Goal: Task Accomplishment & Management: Use online tool/utility

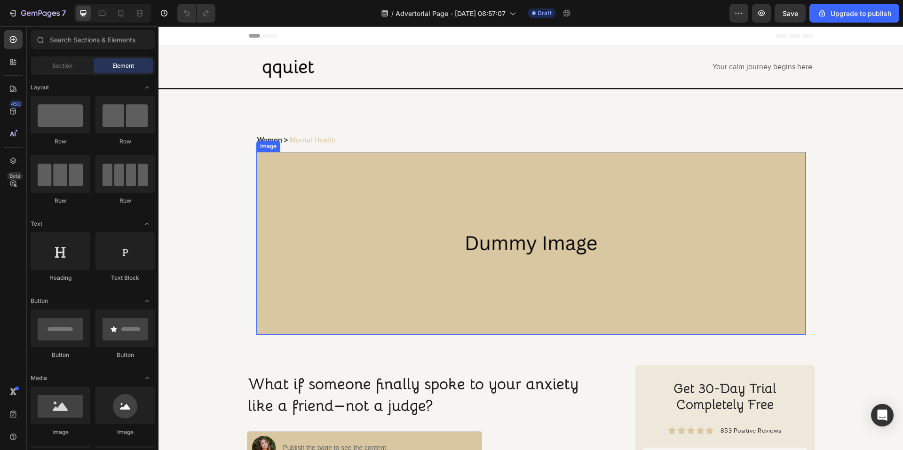
click at [423, 205] on img at bounding box center [531, 243] width 550 height 183
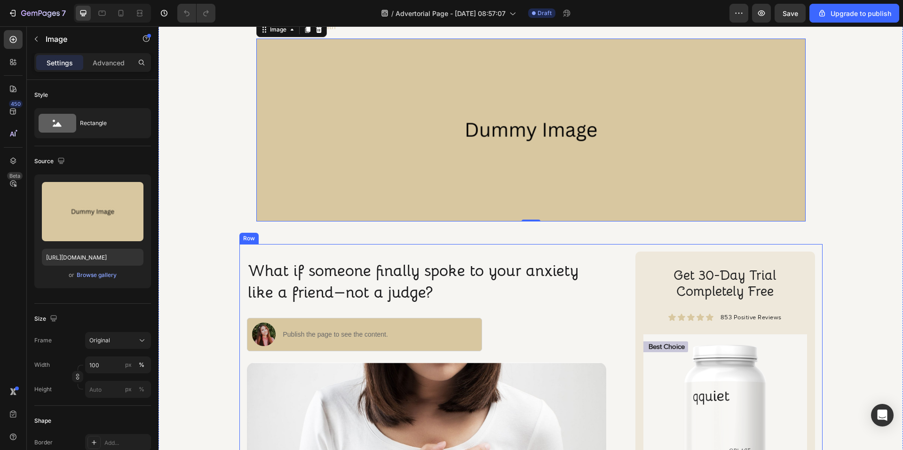
scroll to position [141, 0]
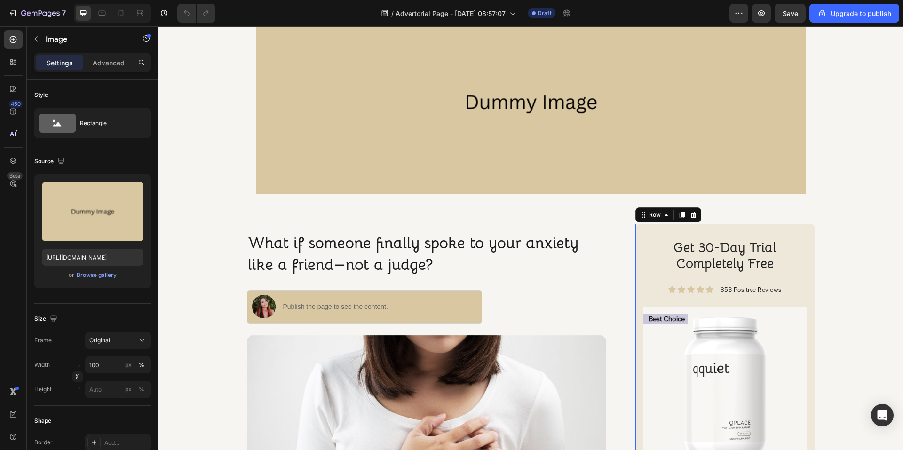
click at [636, 285] on div "Get 30-Day Trial Completely Free Heading Icon Icon Icon Icon Icon Icon List 853…" at bounding box center [726, 404] width 180 height 361
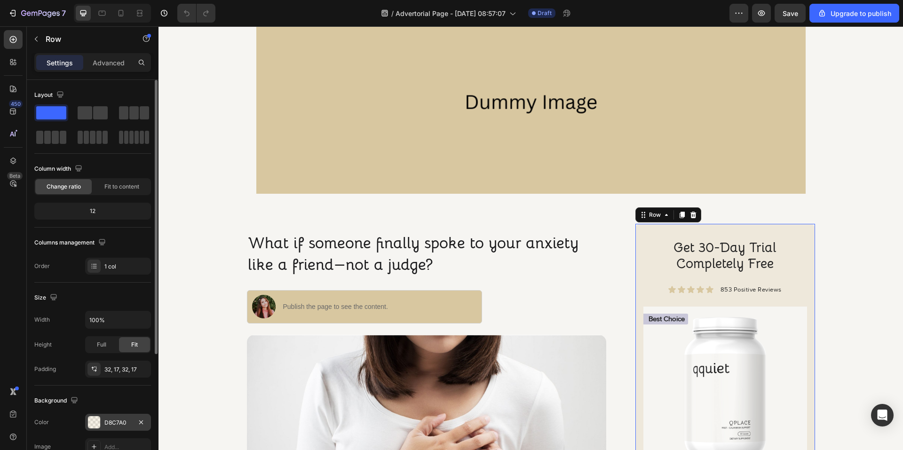
click at [125, 423] on div "D8C7A0" at bounding box center [117, 423] width 27 height 8
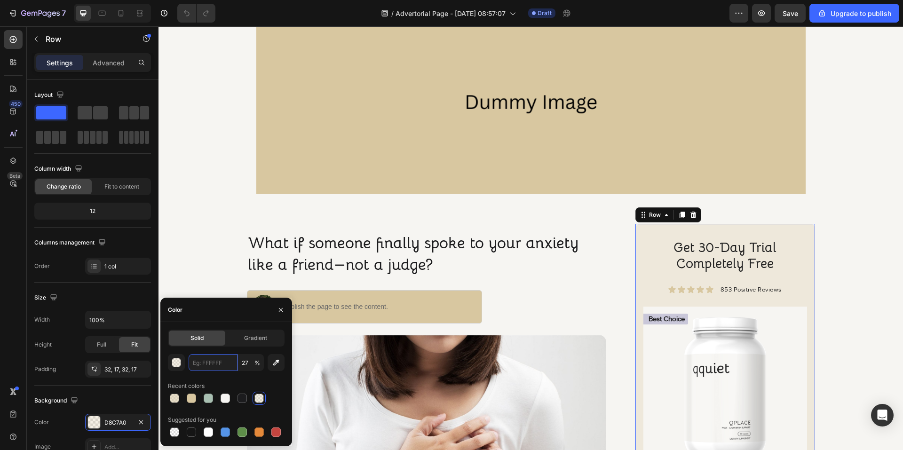
type input "D8C7A0"
click at [219, 361] on input "D8C7A0" at bounding box center [213, 362] width 49 height 17
click at [242, 364] on input "27" at bounding box center [251, 362] width 26 height 17
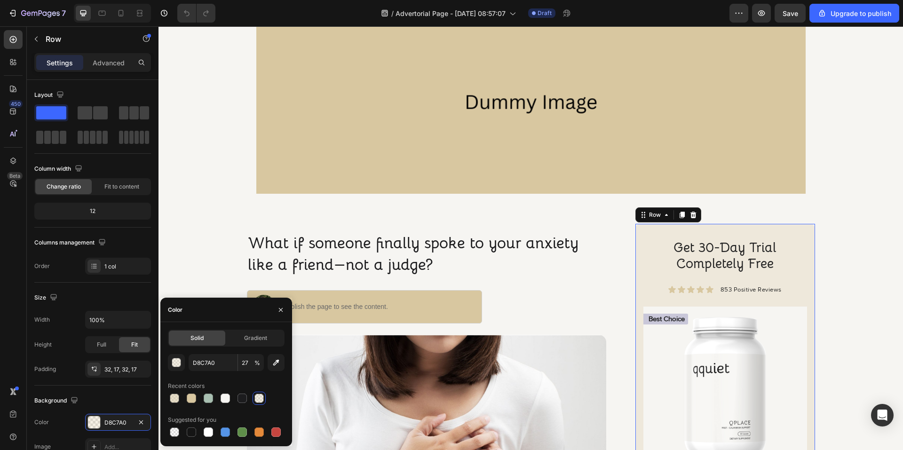
click at [201, 342] on span "Solid" at bounding box center [197, 338] width 13 height 8
click at [205, 368] on input "D8C7A0" at bounding box center [213, 362] width 49 height 17
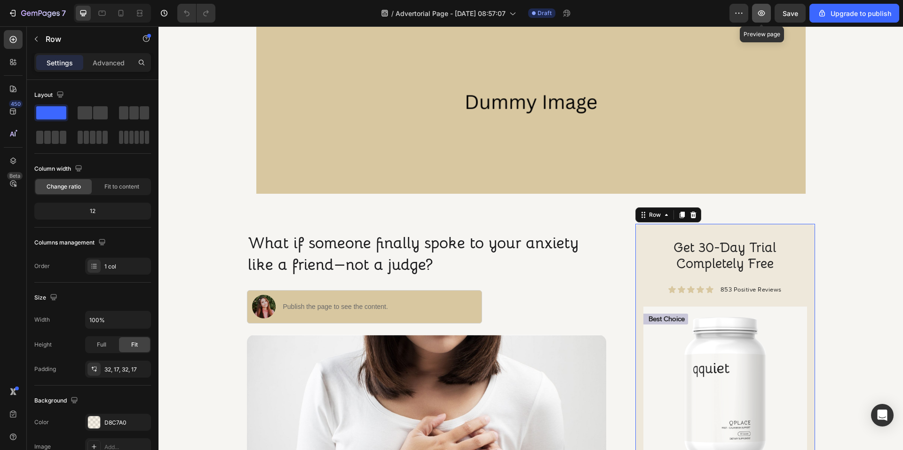
click at [757, 8] on button "button" at bounding box center [761, 13] width 19 height 19
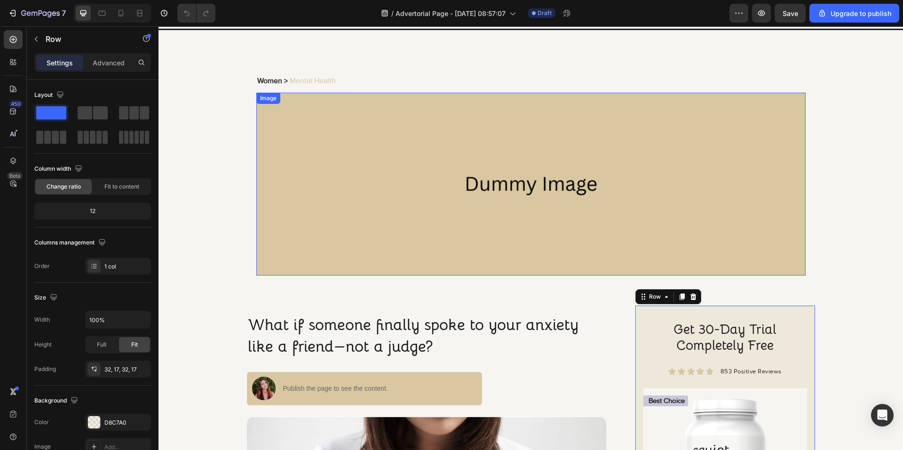
scroll to position [47, 0]
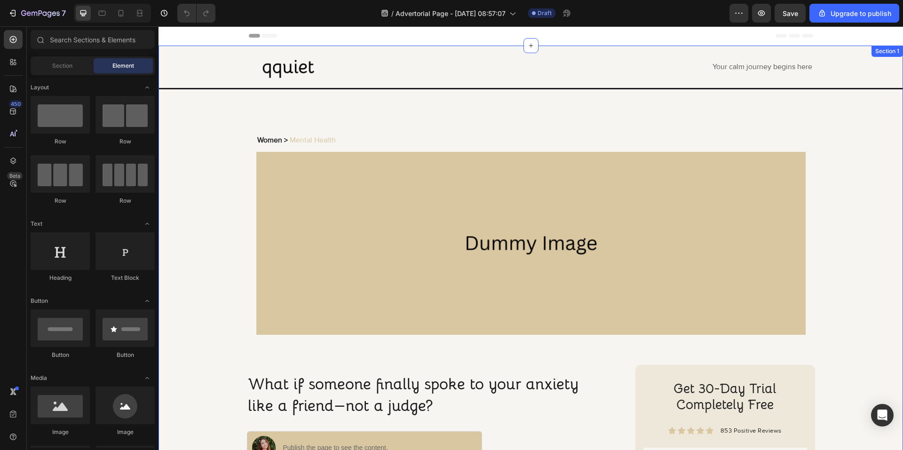
click at [462, 232] on img at bounding box center [531, 243] width 550 height 183
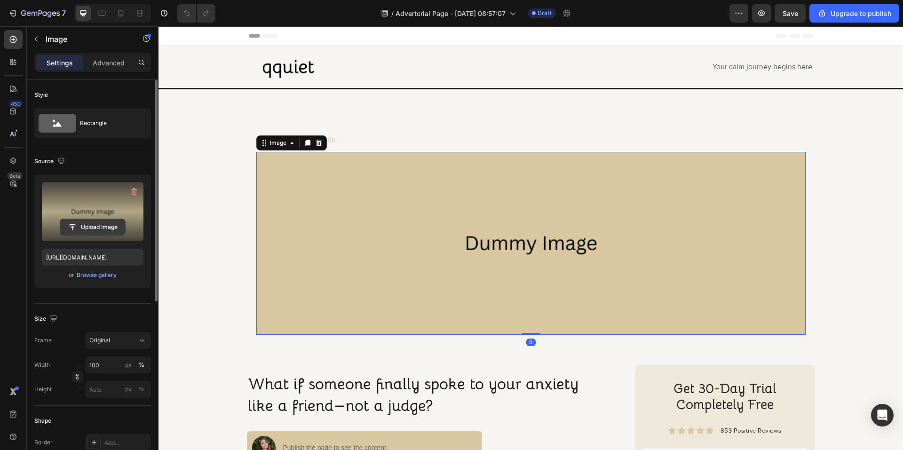
click at [99, 225] on input "file" at bounding box center [92, 227] width 65 height 16
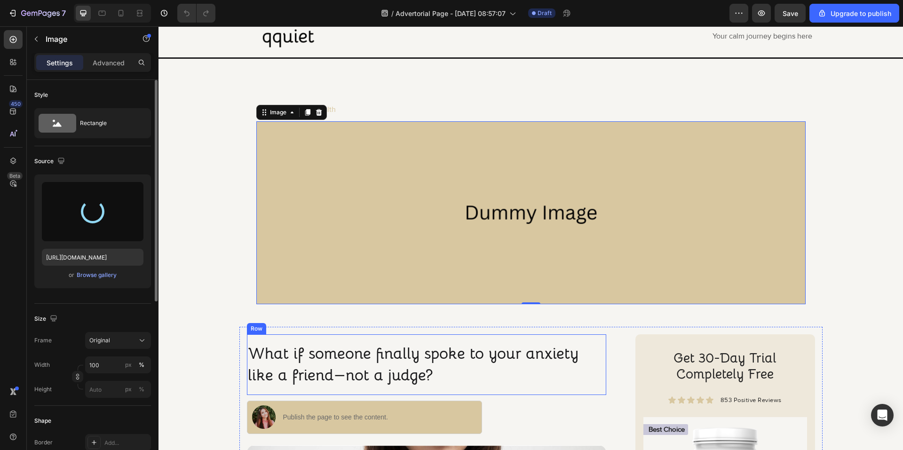
scroll to position [141, 0]
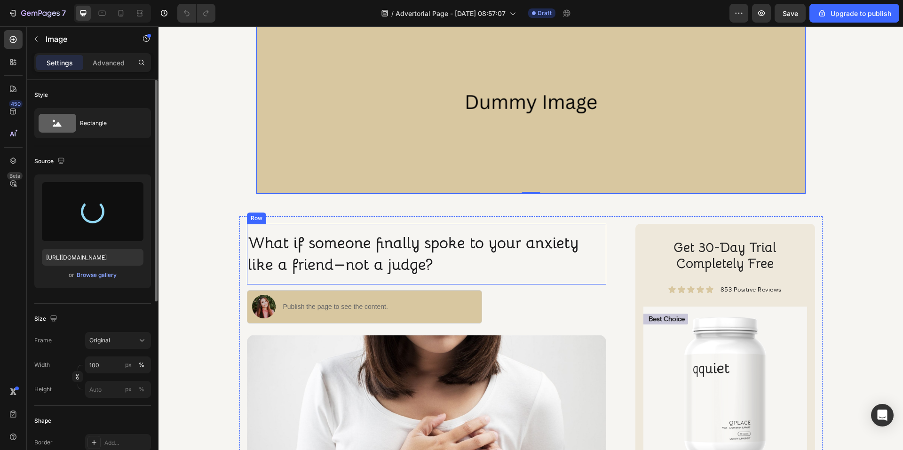
type input "[URL][DOMAIN_NAME]"
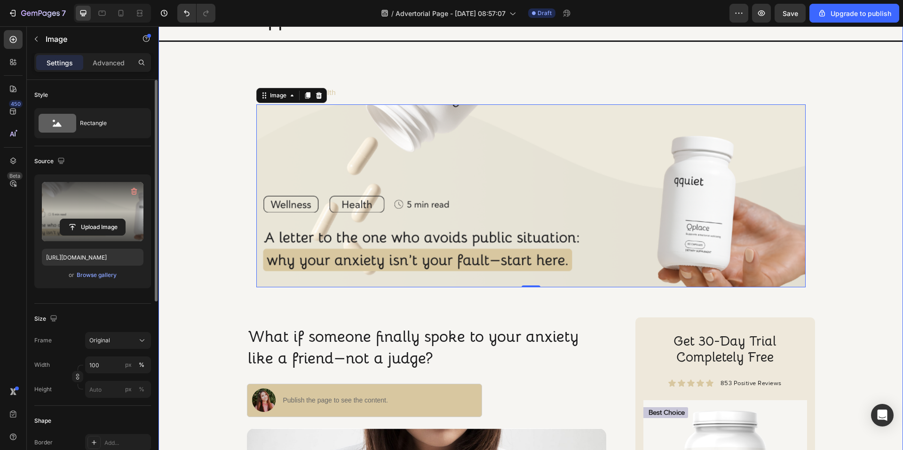
scroll to position [47, 0]
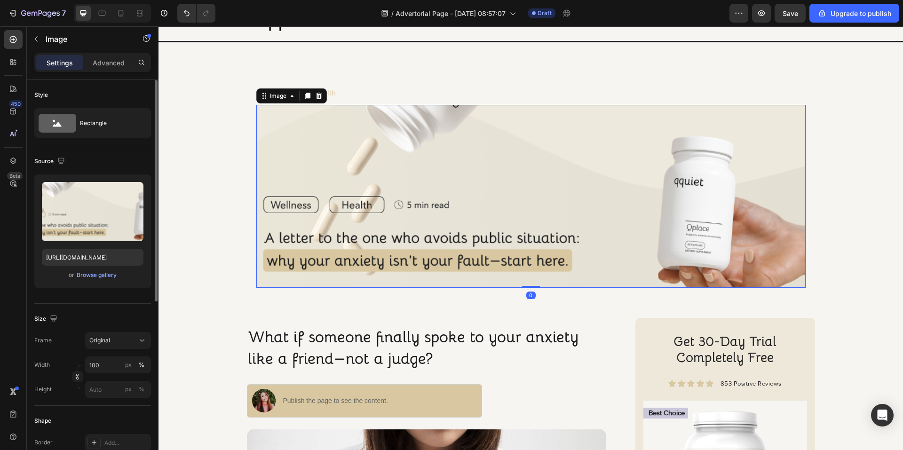
click at [268, 142] on img at bounding box center [531, 196] width 550 height 183
click at [141, 341] on icon at bounding box center [141, 340] width 9 height 9
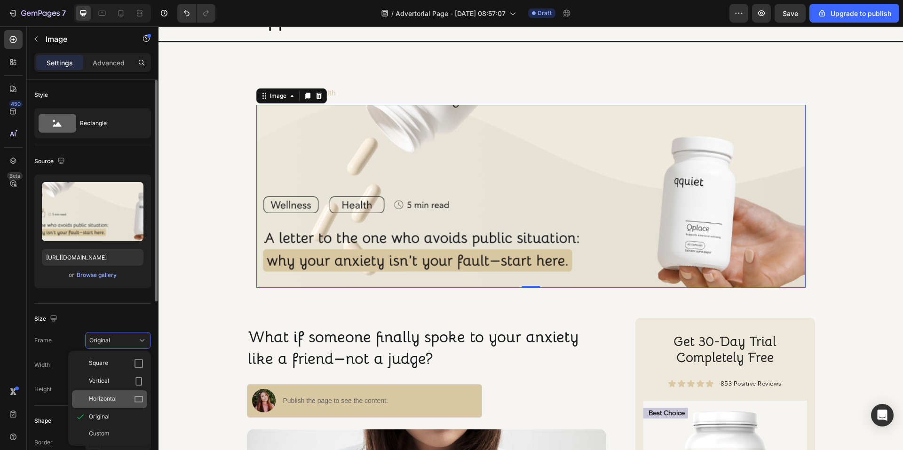
click at [127, 400] on div "Horizontal" at bounding box center [116, 399] width 55 height 9
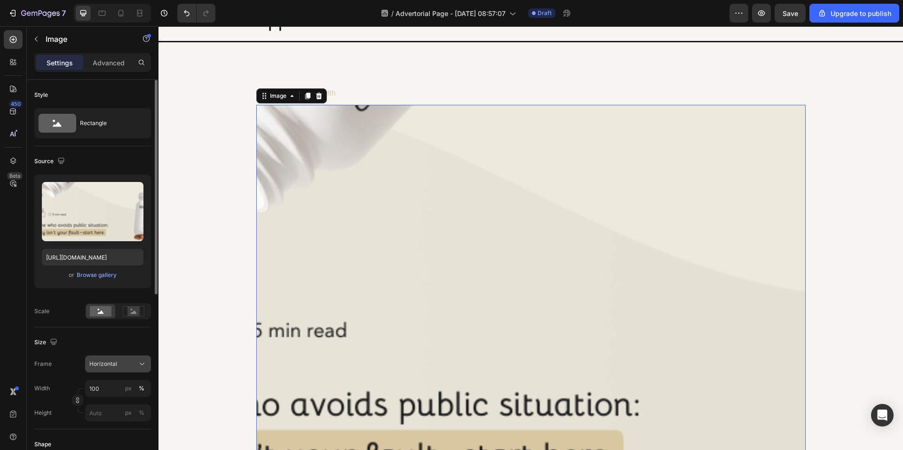
click at [135, 366] on div "Horizontal" at bounding box center [112, 364] width 46 height 8
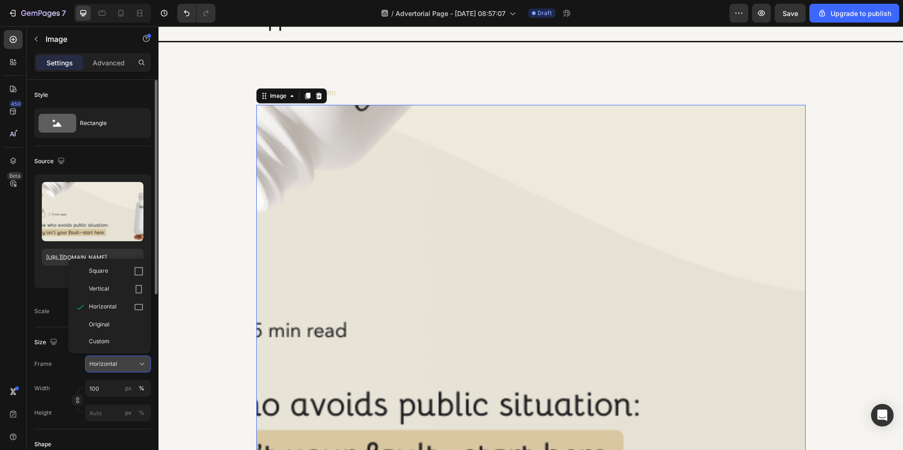
click at [135, 367] on div "Horizontal" at bounding box center [112, 364] width 46 height 8
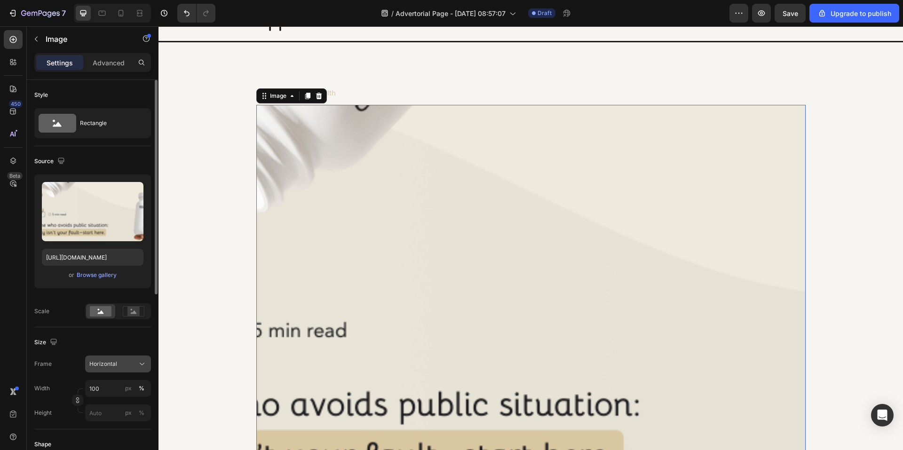
click at [134, 367] on div "Horizontal" at bounding box center [112, 364] width 46 height 8
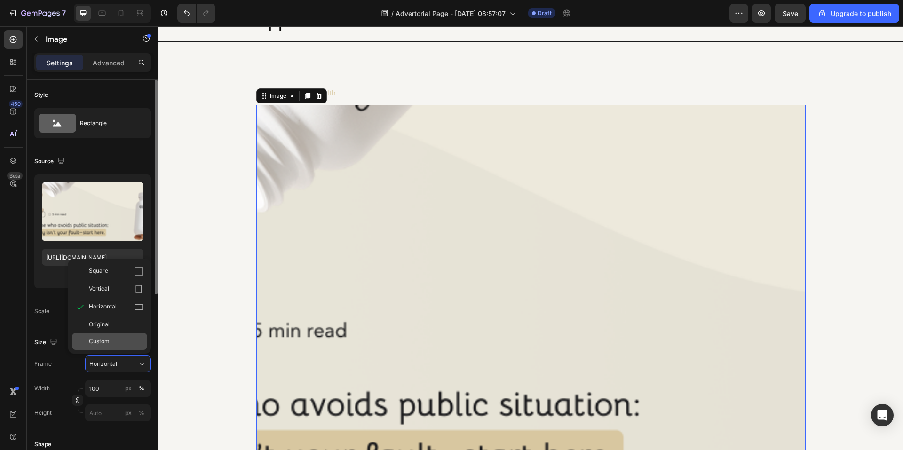
click at [132, 339] on div "Custom" at bounding box center [116, 341] width 55 height 8
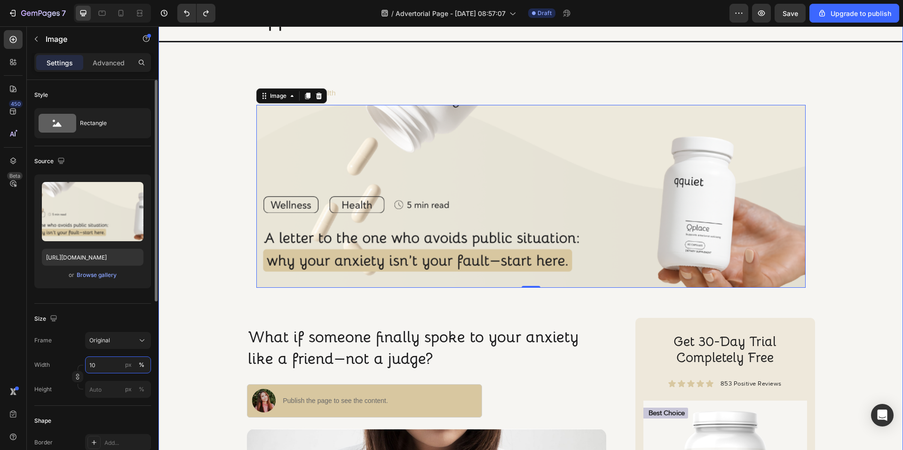
type input "100"
click at [316, 188] on img at bounding box center [531, 196] width 550 height 183
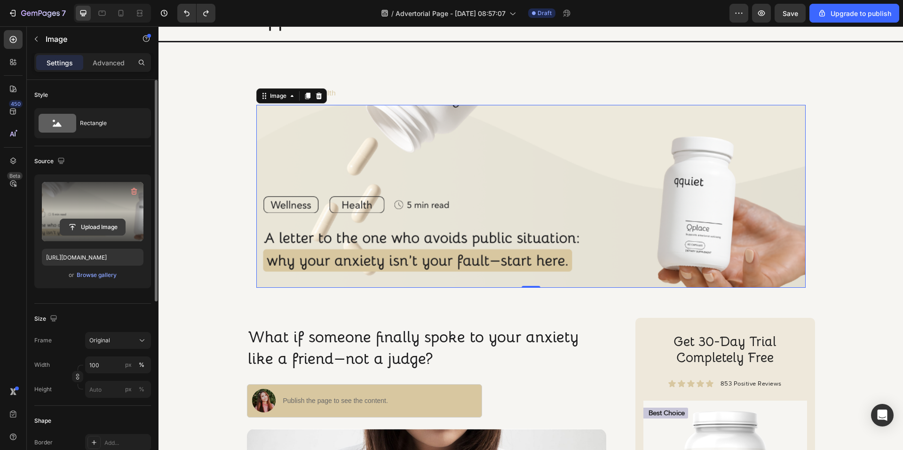
click at [100, 224] on input "file" at bounding box center [92, 227] width 65 height 16
click at [108, 228] on input "file" at bounding box center [92, 227] width 65 height 16
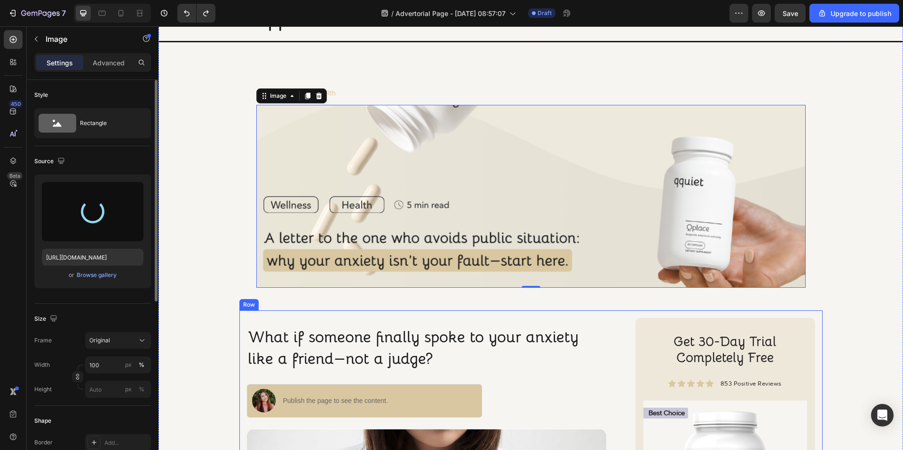
type input "[URL][DOMAIN_NAME]"
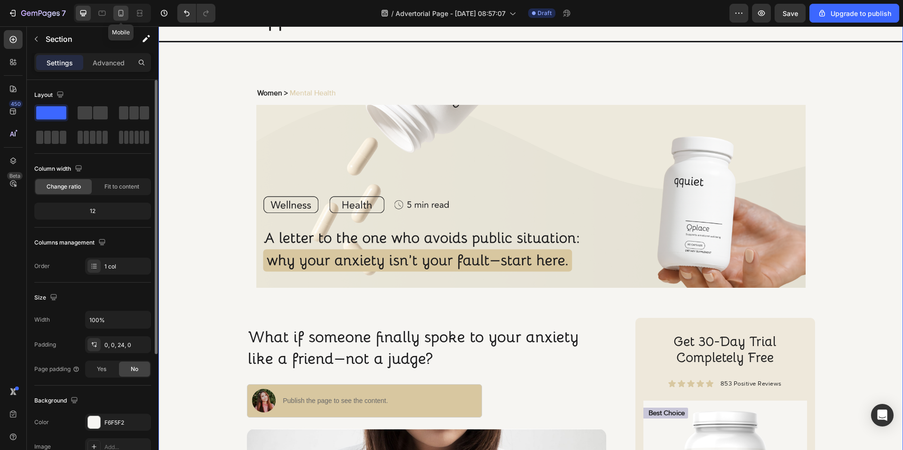
click at [128, 12] on div at bounding box center [120, 13] width 15 height 15
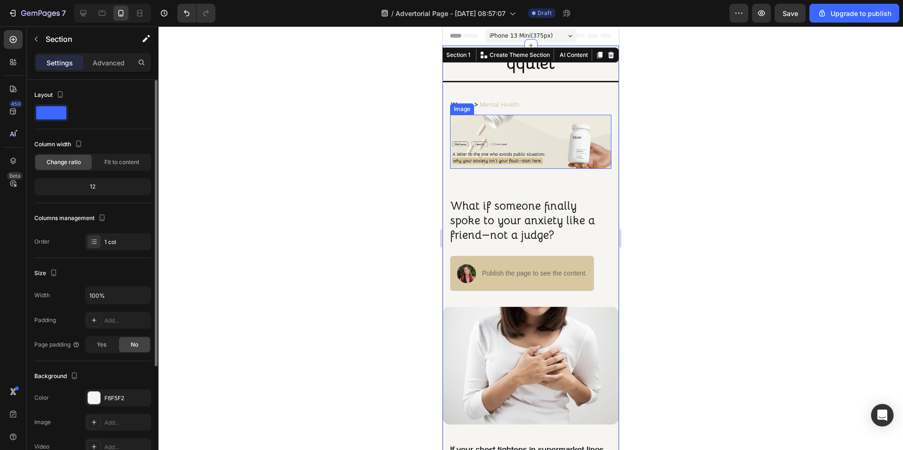
click at [523, 163] on img at bounding box center [530, 142] width 161 height 54
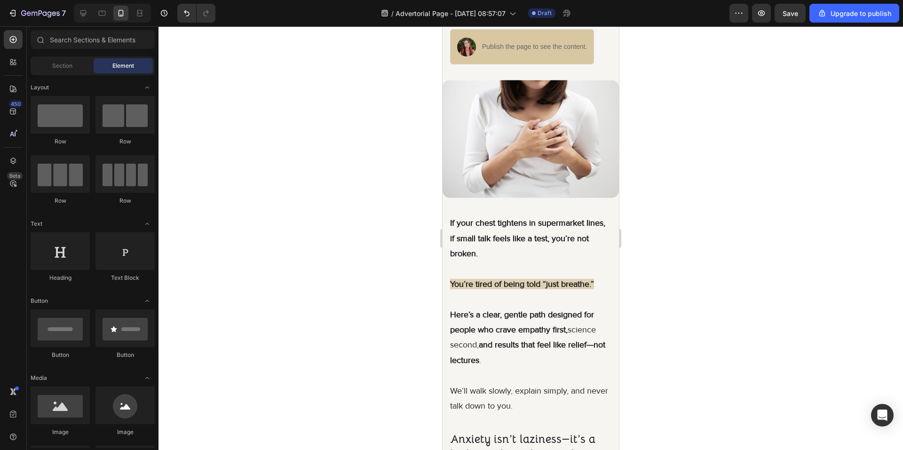
scroll to position [176, 0]
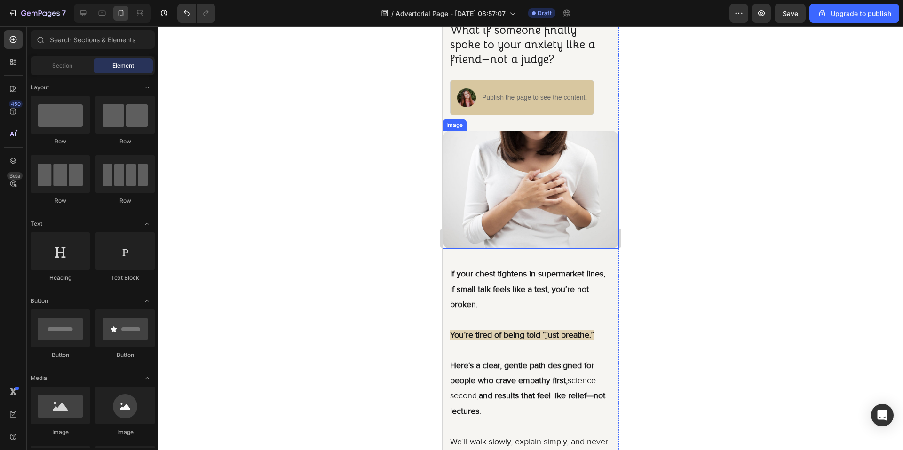
click at [525, 190] on img at bounding box center [531, 190] width 176 height 118
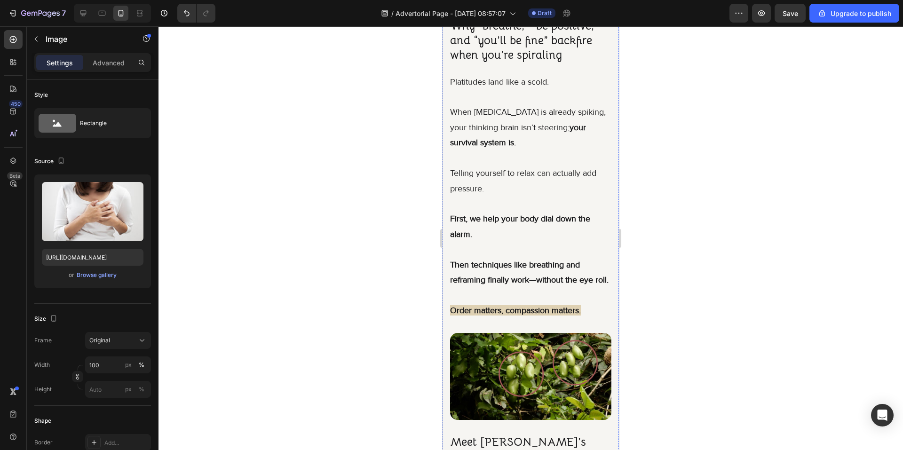
scroll to position [1164, 0]
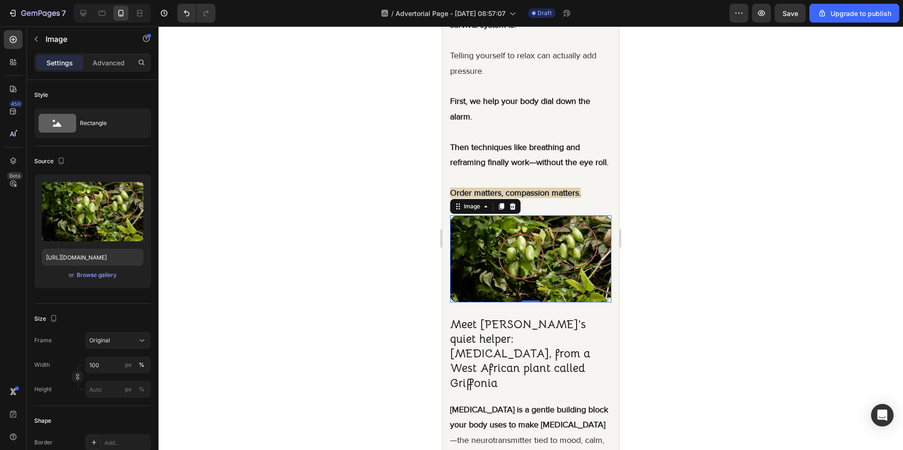
click at [500, 291] on img at bounding box center [530, 259] width 161 height 87
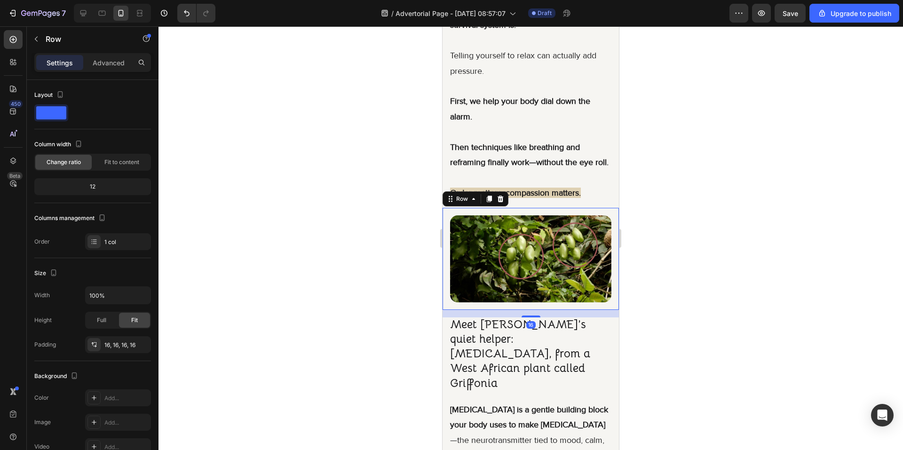
click at [553, 250] on div "Image Row 16" at bounding box center [531, 259] width 176 height 102
click at [491, 202] on icon at bounding box center [489, 199] width 5 height 7
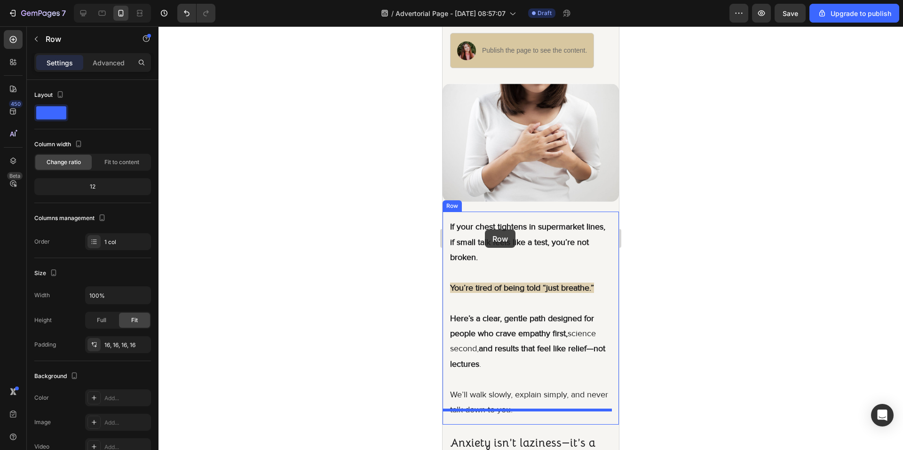
scroll to position [129, 0]
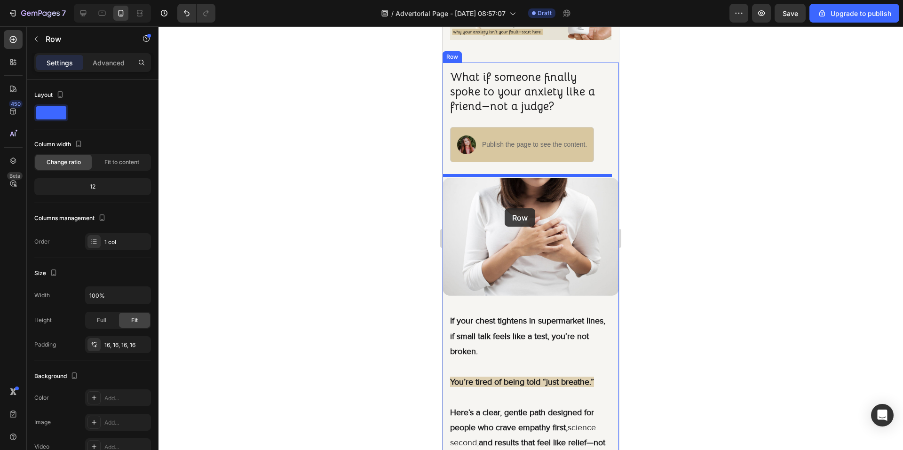
drag, startPoint x: 464, startPoint y: 344, endPoint x: 505, endPoint y: 208, distance: 141.0
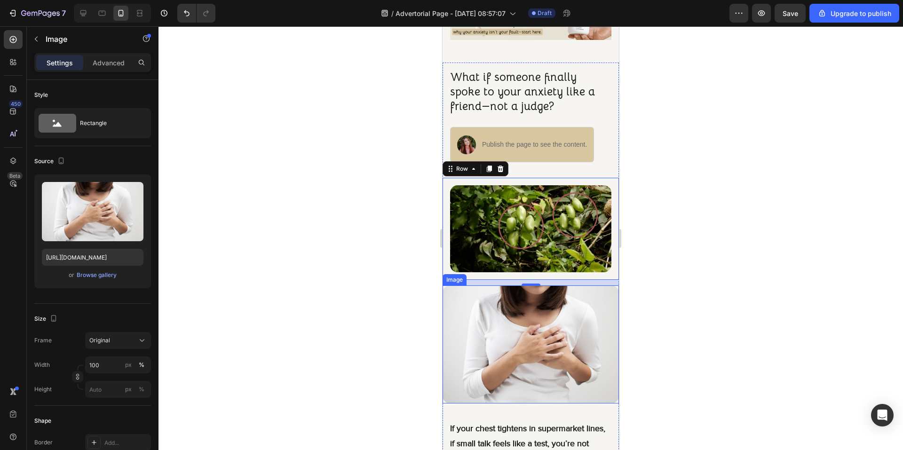
click at [542, 305] on img at bounding box center [531, 345] width 176 height 118
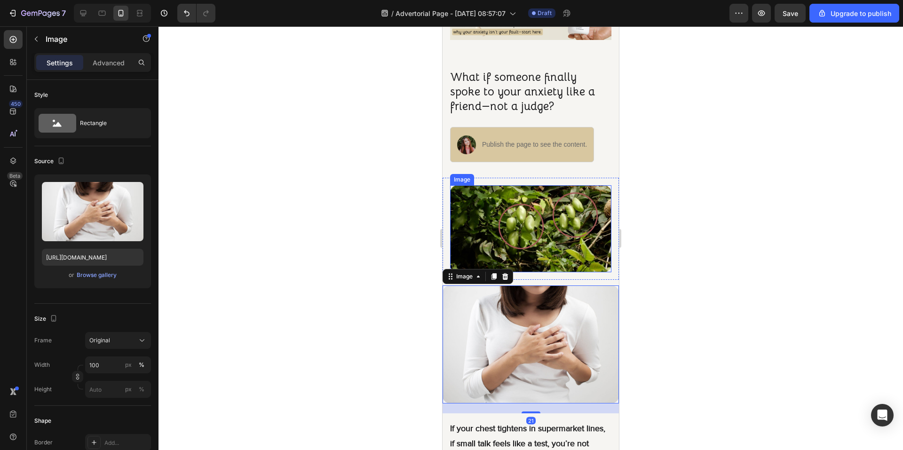
click at [534, 241] on img at bounding box center [530, 228] width 161 height 87
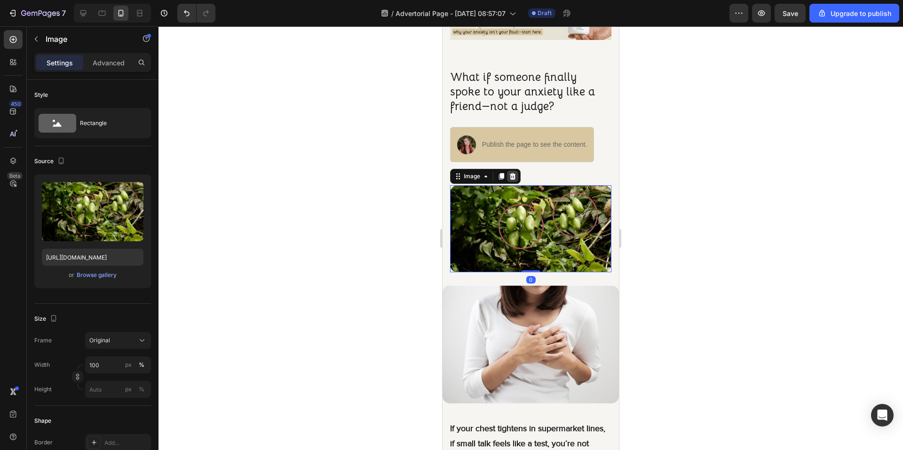
click at [517, 175] on icon at bounding box center [513, 177] width 8 height 8
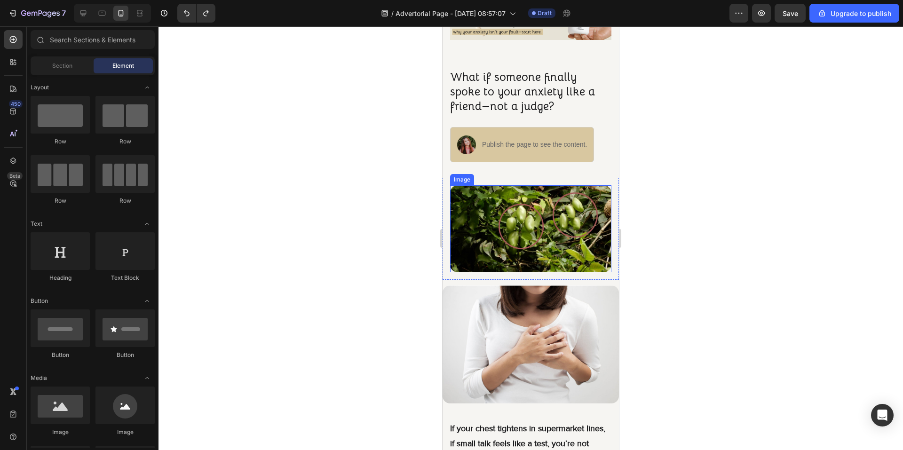
click at [489, 208] on img at bounding box center [530, 228] width 161 height 87
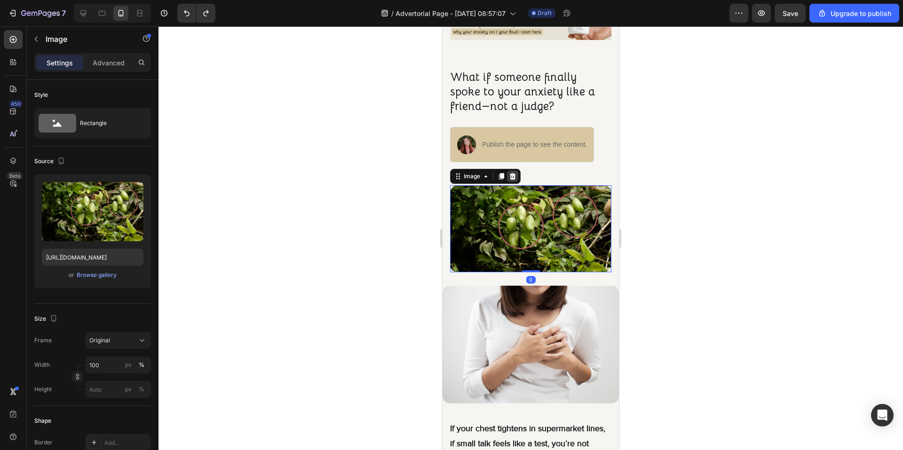
click at [512, 173] on icon at bounding box center [513, 176] width 6 height 7
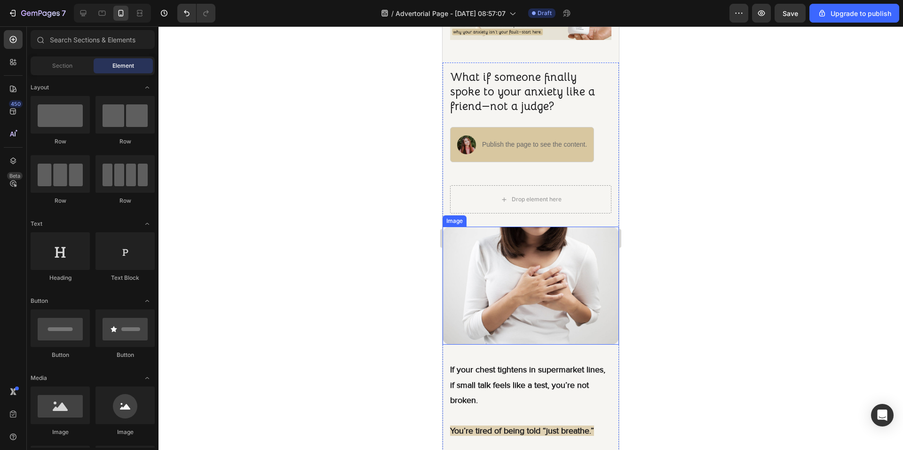
drag, startPoint x: 479, startPoint y: 267, endPoint x: 466, endPoint y: 245, distance: 25.3
click at [479, 266] on img at bounding box center [531, 286] width 176 height 118
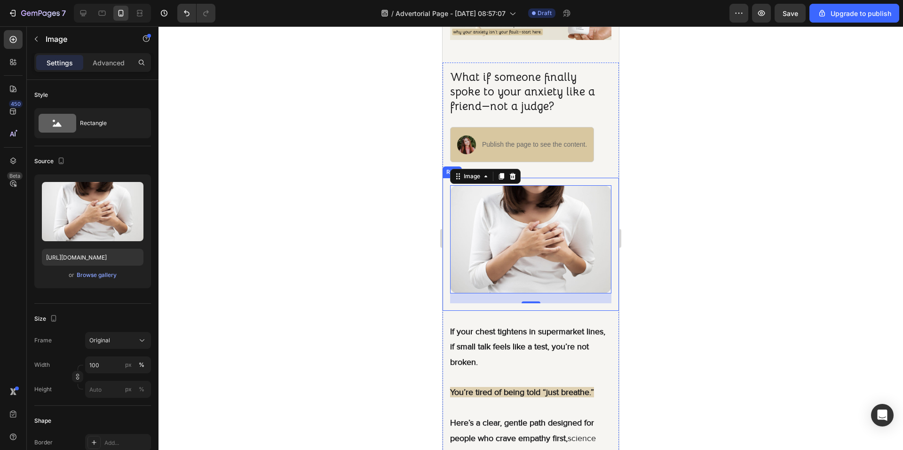
click at [449, 208] on div "Image 21 Row" at bounding box center [531, 244] width 176 height 133
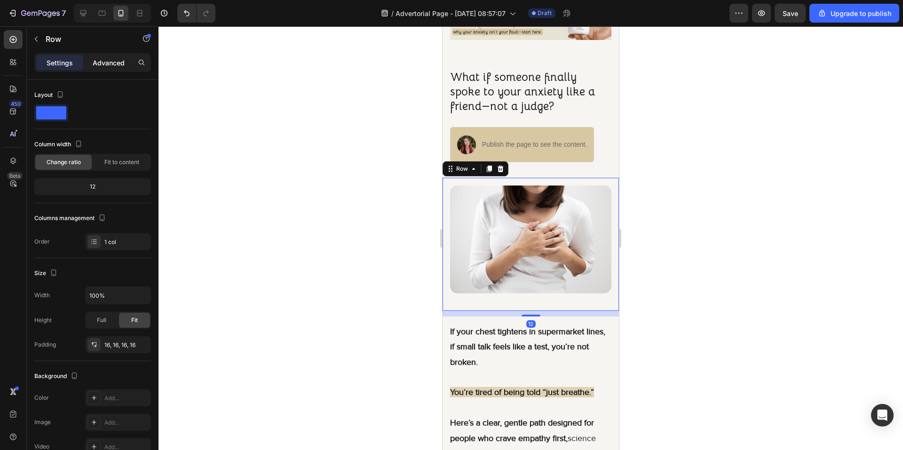
click at [112, 60] on p "Advanced" at bounding box center [109, 63] width 32 height 10
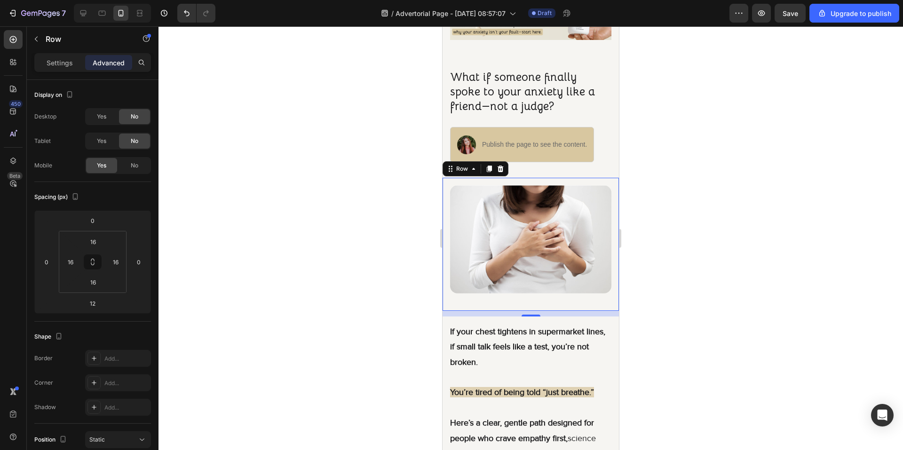
click at [334, 185] on div at bounding box center [531, 238] width 745 height 424
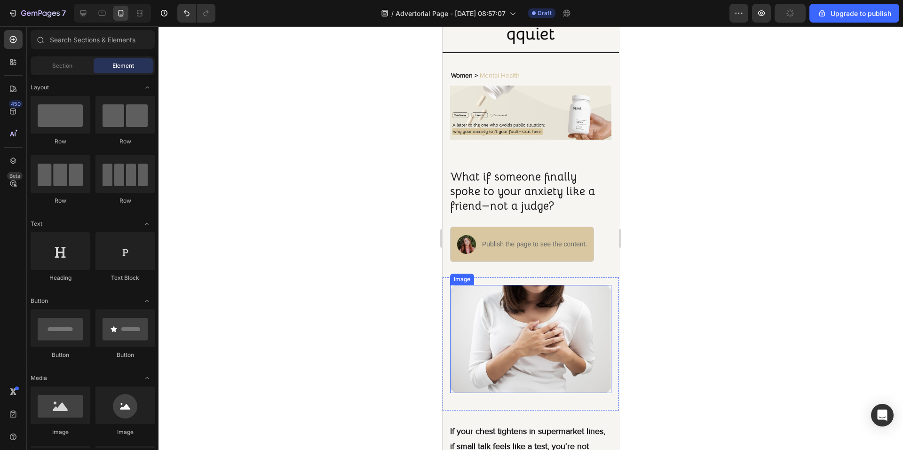
scroll to position [0, 0]
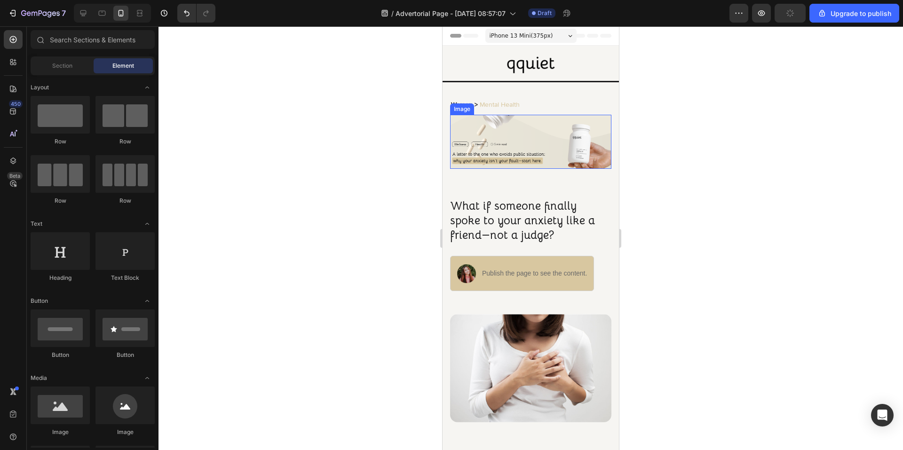
click at [475, 164] on img at bounding box center [530, 142] width 161 height 54
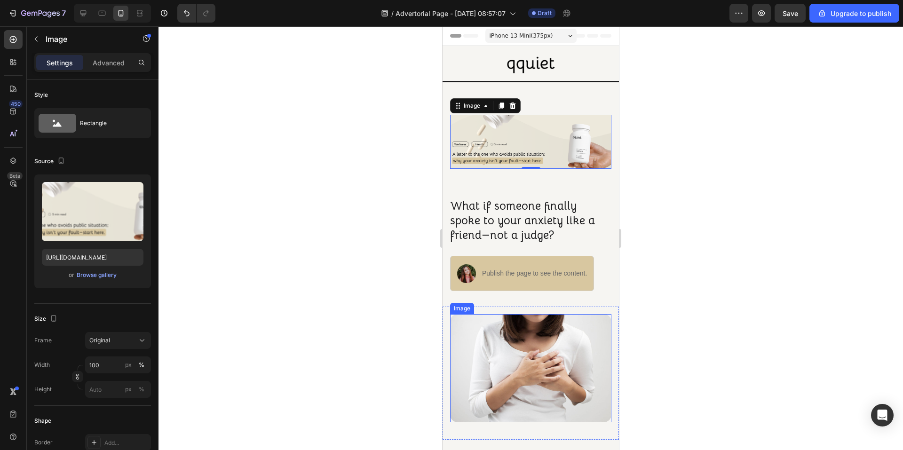
click at [539, 336] on img at bounding box center [530, 368] width 161 height 108
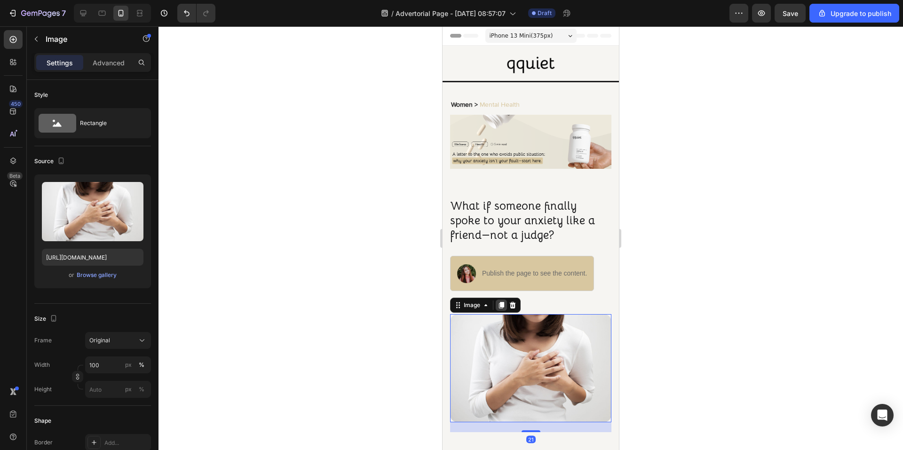
click at [501, 303] on icon at bounding box center [501, 306] width 5 height 7
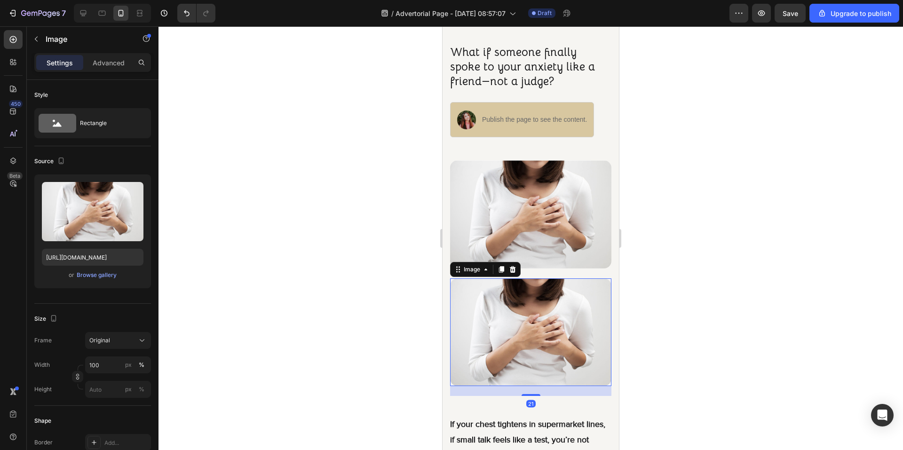
scroll to position [37, 0]
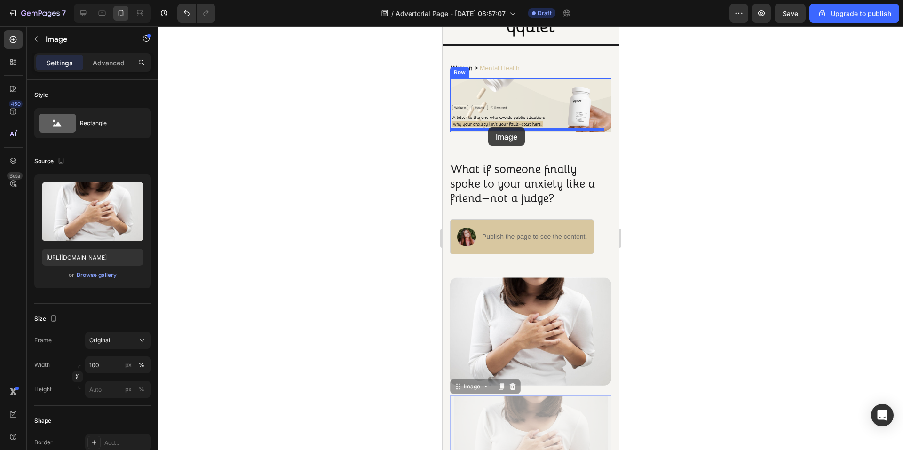
drag, startPoint x: 472, startPoint y: 377, endPoint x: 488, endPoint y: 128, distance: 250.4
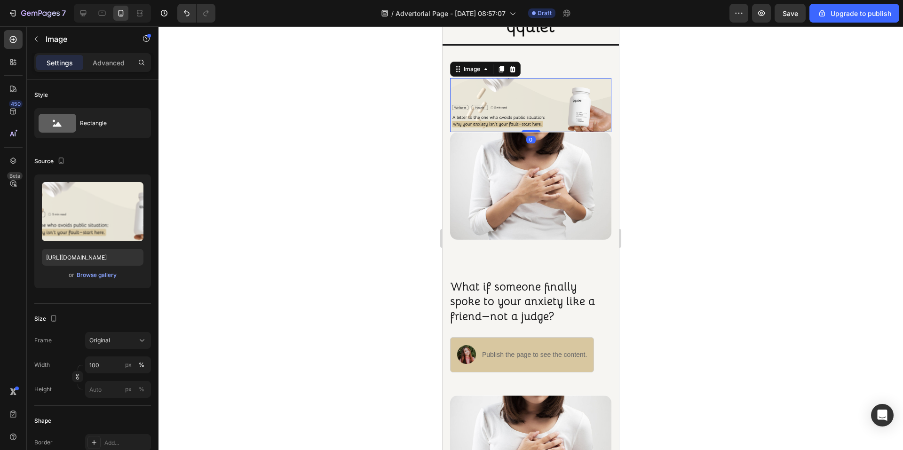
click at [570, 113] on img at bounding box center [530, 105] width 161 height 54
click at [108, 61] on p "Advanced" at bounding box center [109, 63] width 32 height 10
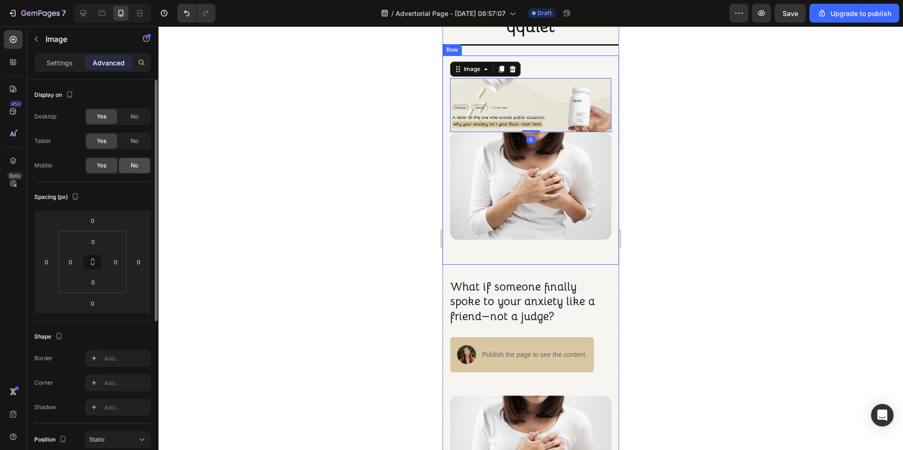
click at [130, 171] on div "No" at bounding box center [134, 165] width 31 height 15
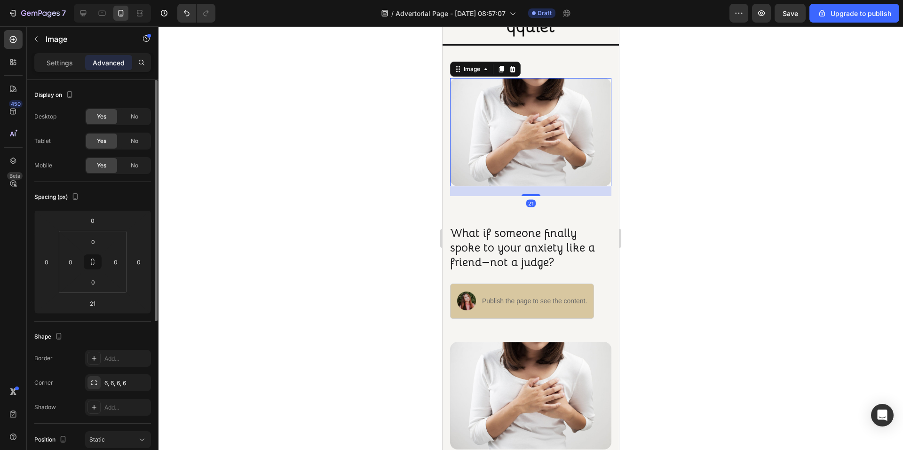
click at [495, 123] on img at bounding box center [530, 132] width 161 height 108
click at [130, 144] on div "No" at bounding box center [134, 141] width 31 height 15
click at [132, 117] on span "No" at bounding box center [135, 116] width 8 height 8
click at [542, 114] on img at bounding box center [530, 132] width 161 height 108
drag, startPoint x: 281, startPoint y: 179, endPoint x: 278, endPoint y: 172, distance: 8.0
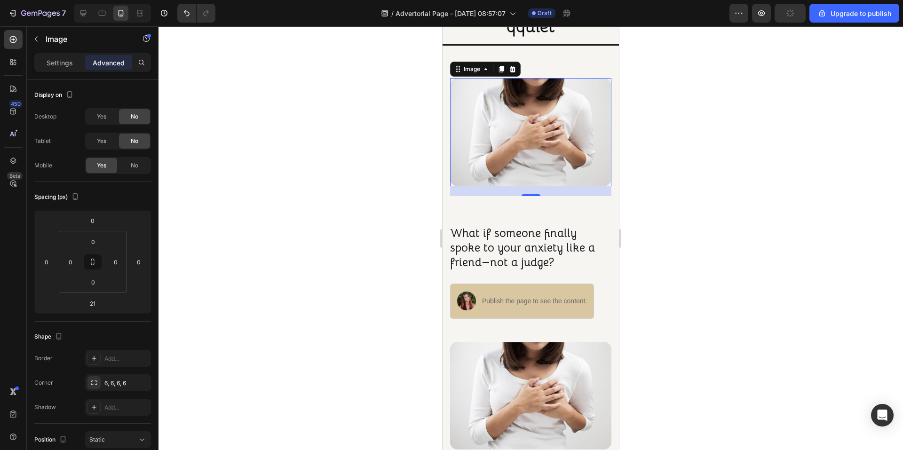
click at [283, 179] on div at bounding box center [531, 238] width 745 height 424
click at [554, 150] on img at bounding box center [530, 132] width 161 height 108
click at [64, 67] on p "Settings" at bounding box center [60, 63] width 26 height 10
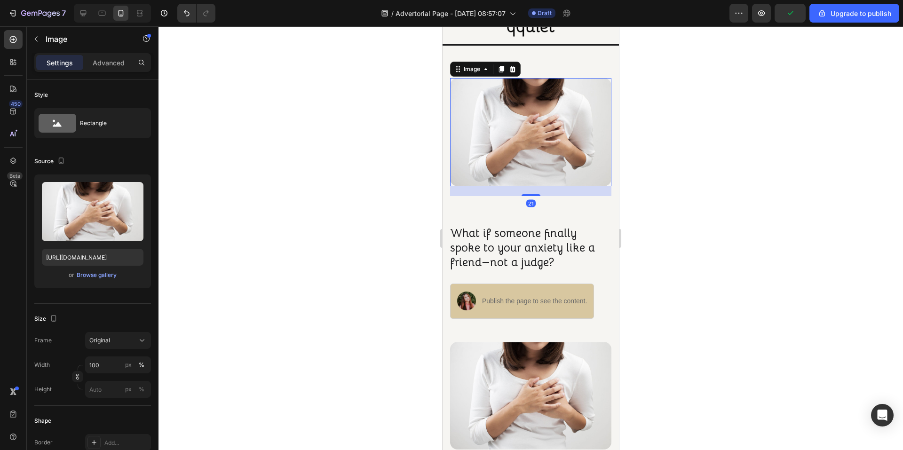
click at [406, 151] on div at bounding box center [531, 238] width 745 height 424
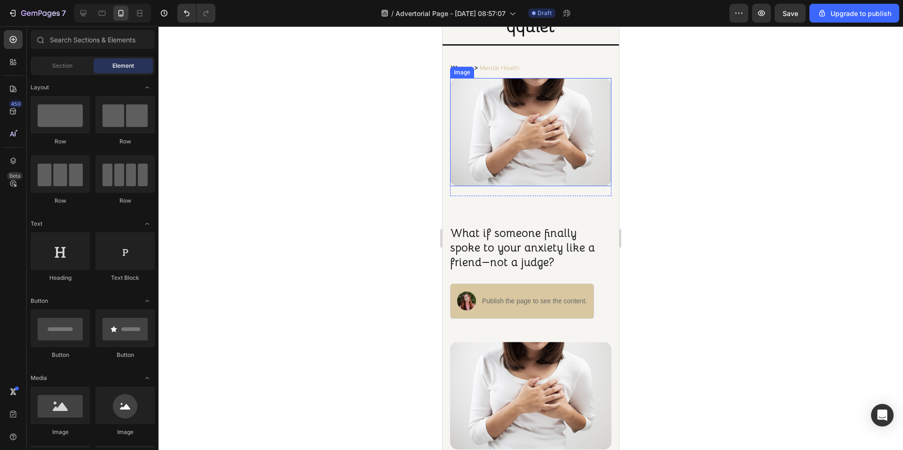
click at [468, 139] on img at bounding box center [530, 132] width 161 height 108
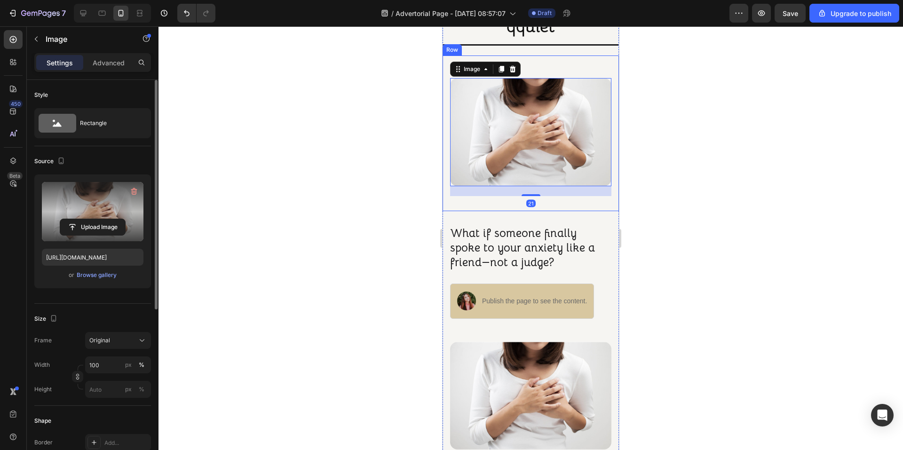
click at [119, 218] on label at bounding box center [93, 211] width 102 height 59
click at [119, 219] on input "file" at bounding box center [92, 227] width 65 height 16
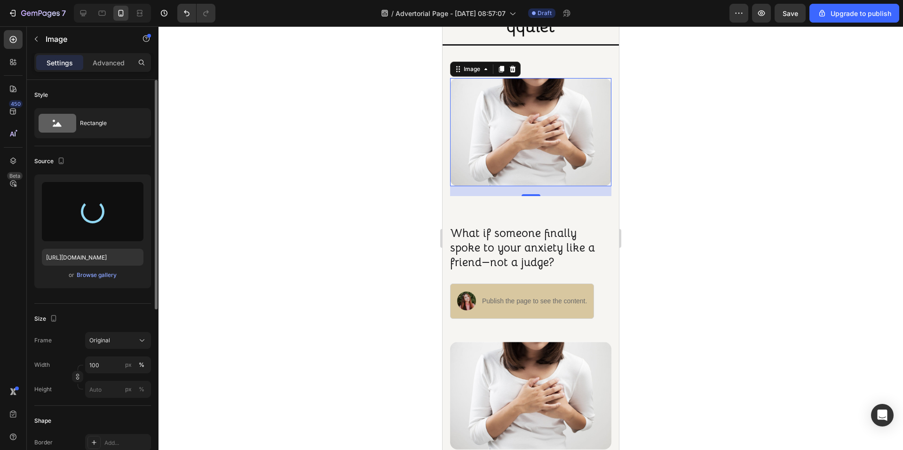
type input "[URL][DOMAIN_NAME]"
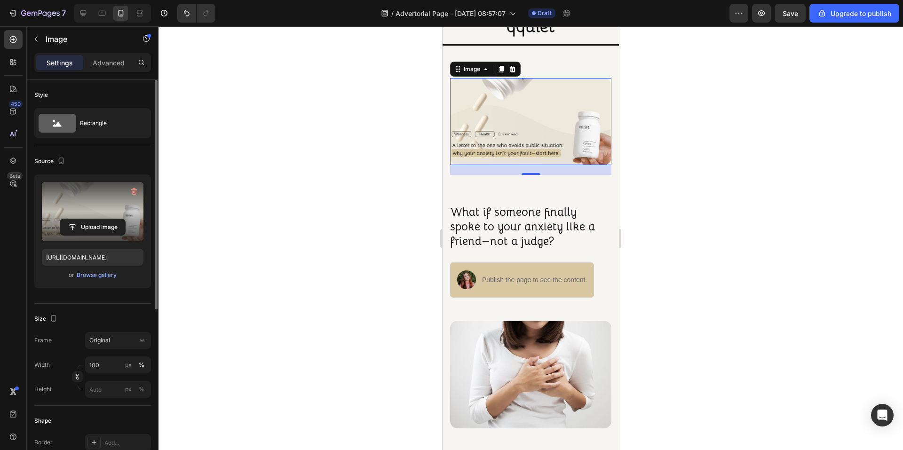
click at [406, 189] on div at bounding box center [531, 238] width 745 height 424
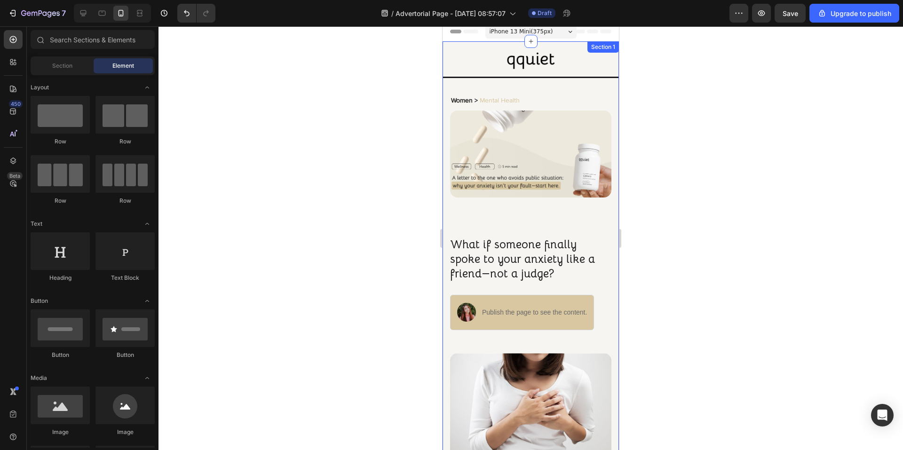
scroll to position [0, 0]
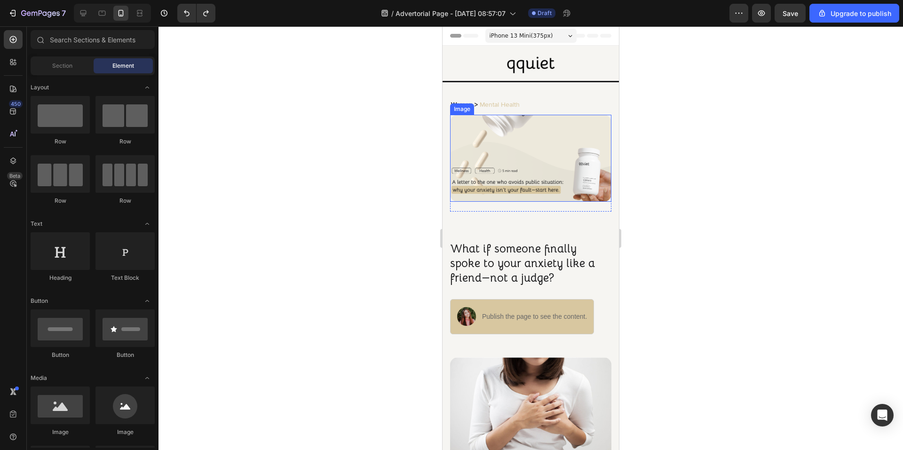
click at [559, 150] on img at bounding box center [530, 158] width 161 height 87
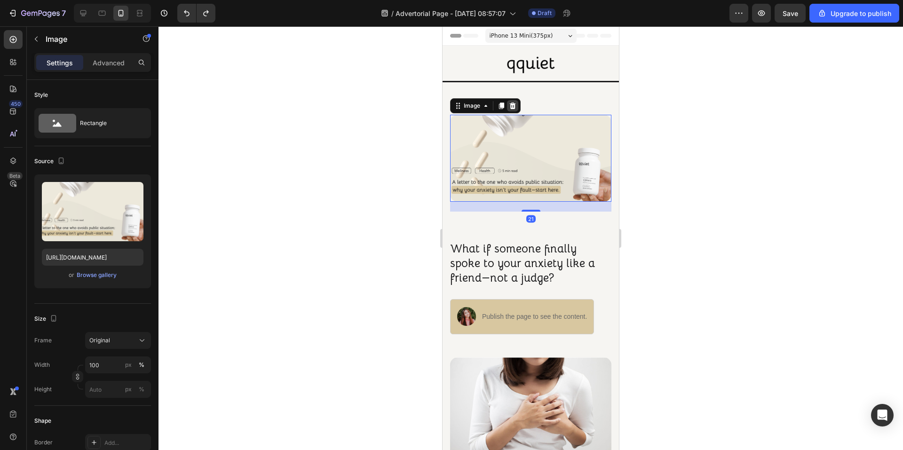
click at [508, 105] on div at bounding box center [512, 105] width 11 height 11
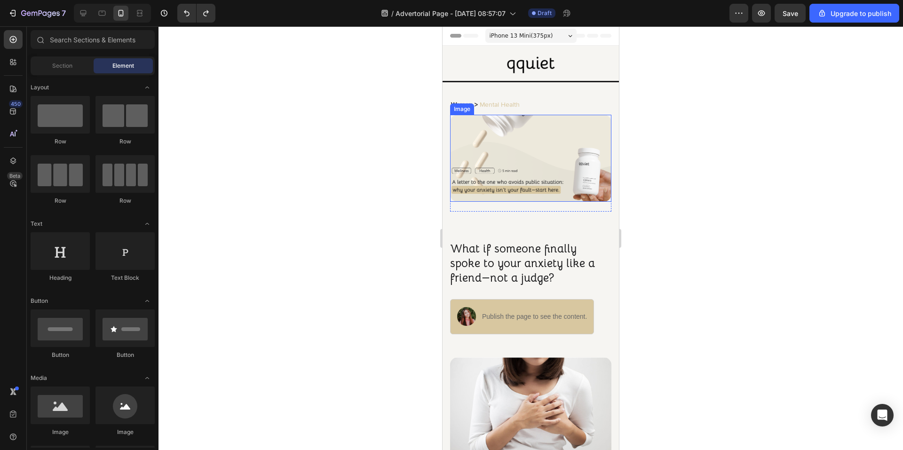
click at [505, 142] on img at bounding box center [530, 158] width 161 height 87
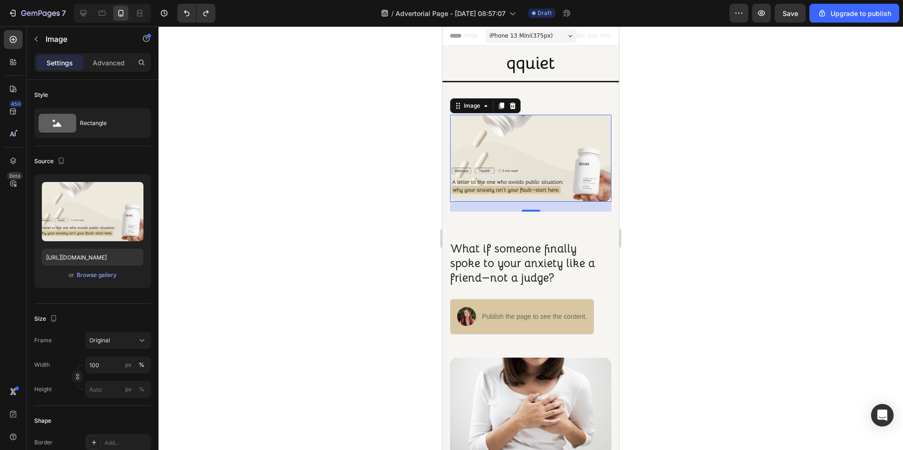
type input "[URL][DOMAIN_NAME]"
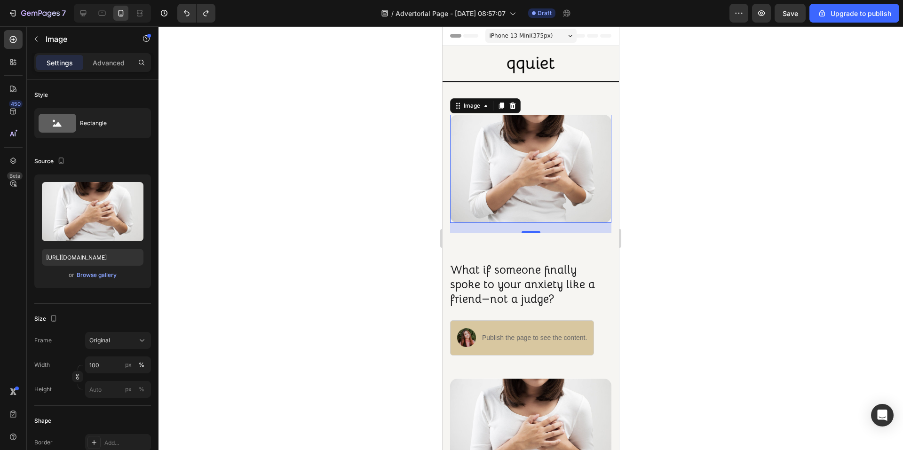
click at [496, 173] on img at bounding box center [530, 169] width 161 height 108
click at [588, 233] on div "Women > Mental Health Text Block Image Image 21 Row" at bounding box center [530, 170] width 161 height 141
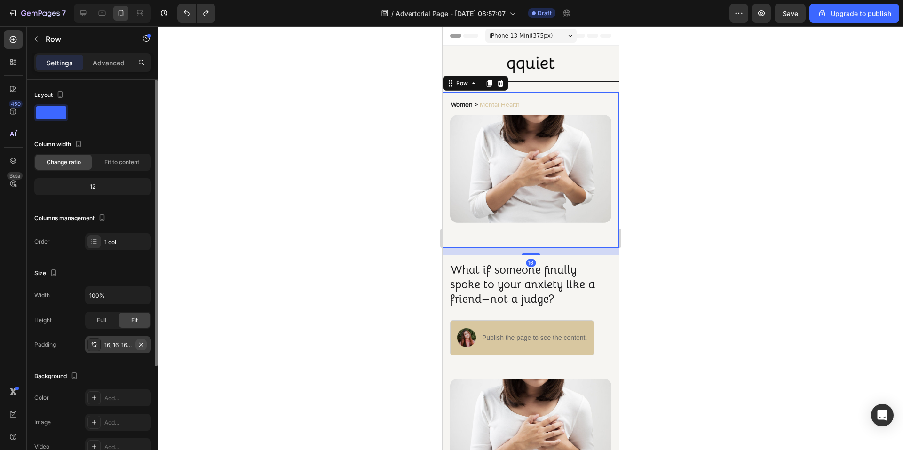
click at [146, 344] on button "button" at bounding box center [141, 344] width 11 height 11
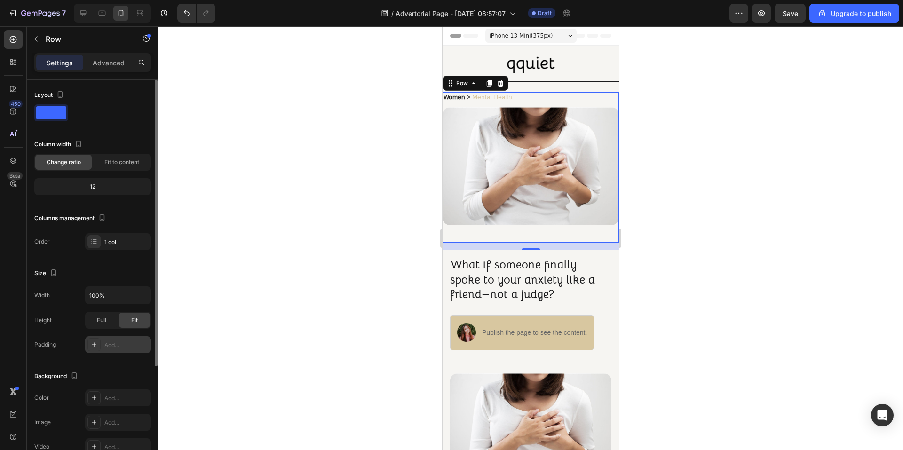
click at [225, 326] on div at bounding box center [531, 238] width 745 height 424
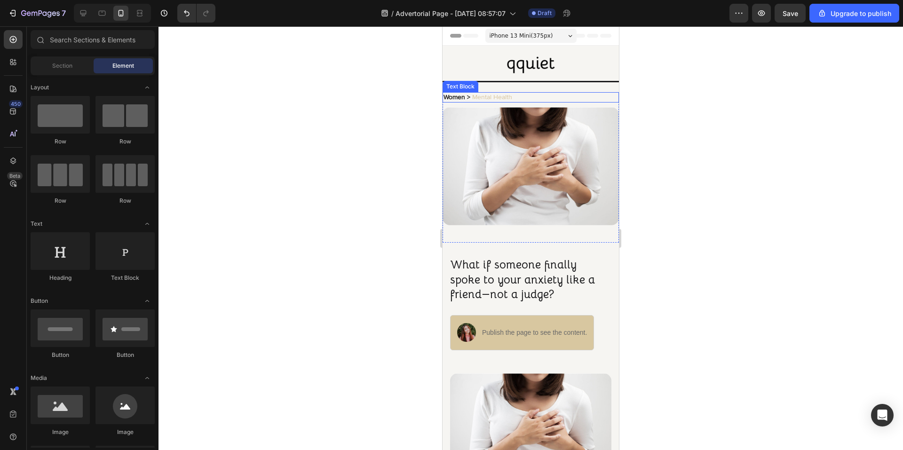
click at [480, 97] on span "Mental Health" at bounding box center [492, 97] width 40 height 8
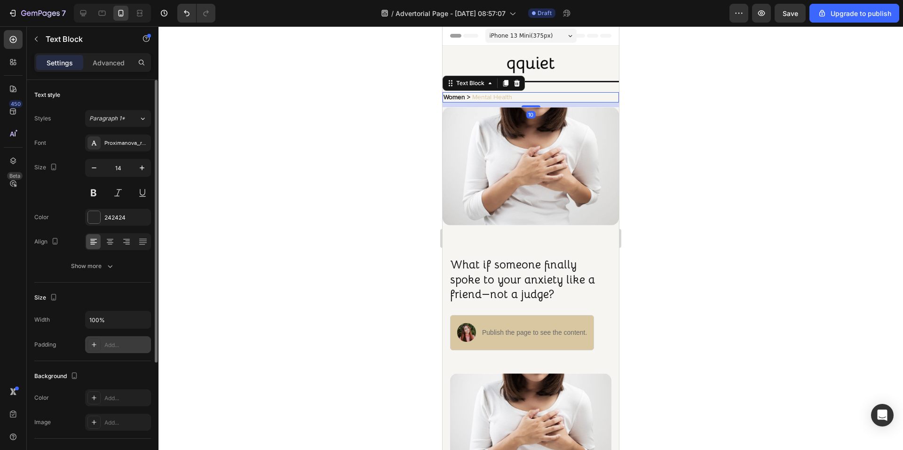
click at [110, 341] on div "Add..." at bounding box center [126, 345] width 44 height 8
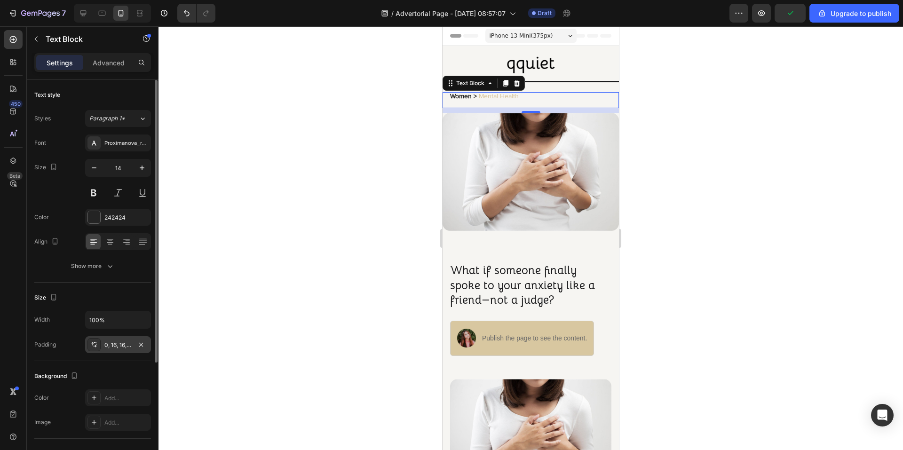
click at [312, 249] on div at bounding box center [531, 238] width 745 height 424
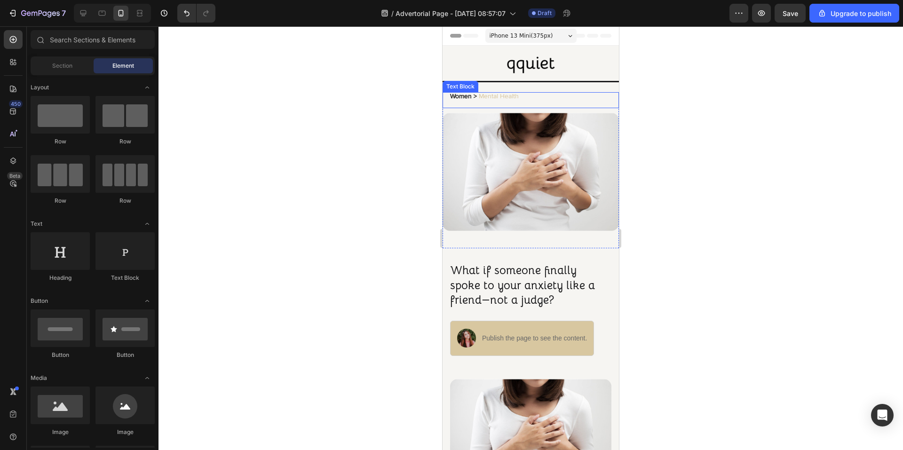
click at [507, 95] on span "Mental Health" at bounding box center [499, 96] width 40 height 8
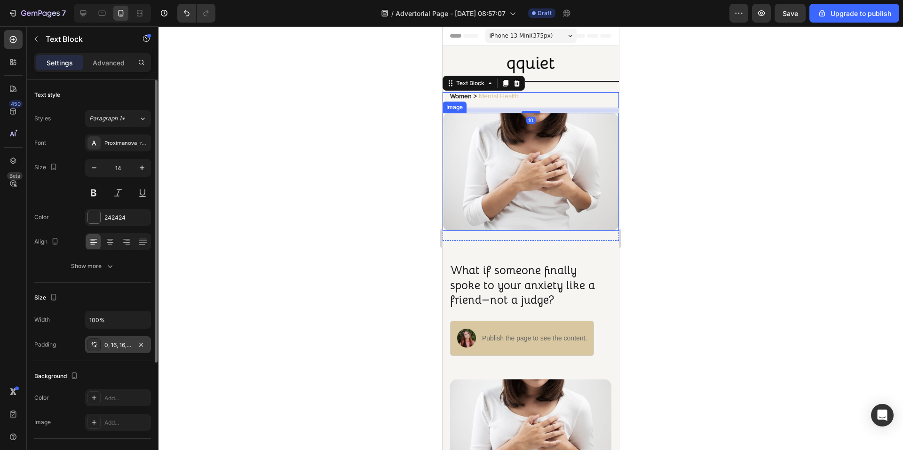
click at [114, 345] on div "0, 16, 16, 16" at bounding box center [117, 345] width 27 height 8
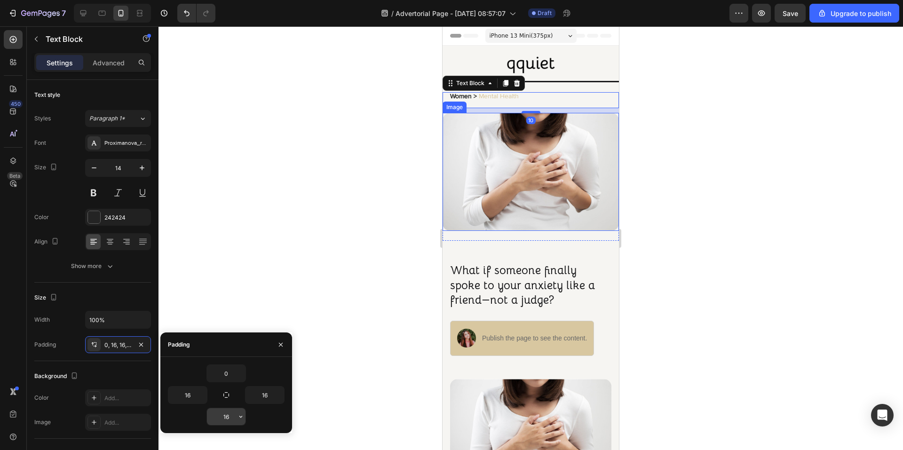
click at [231, 418] on input "16" at bounding box center [226, 416] width 39 height 17
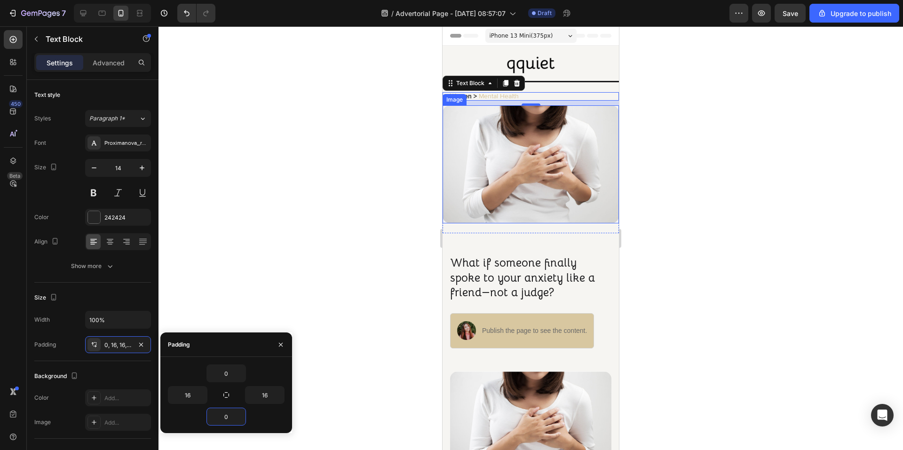
click at [327, 271] on div at bounding box center [531, 238] width 745 height 424
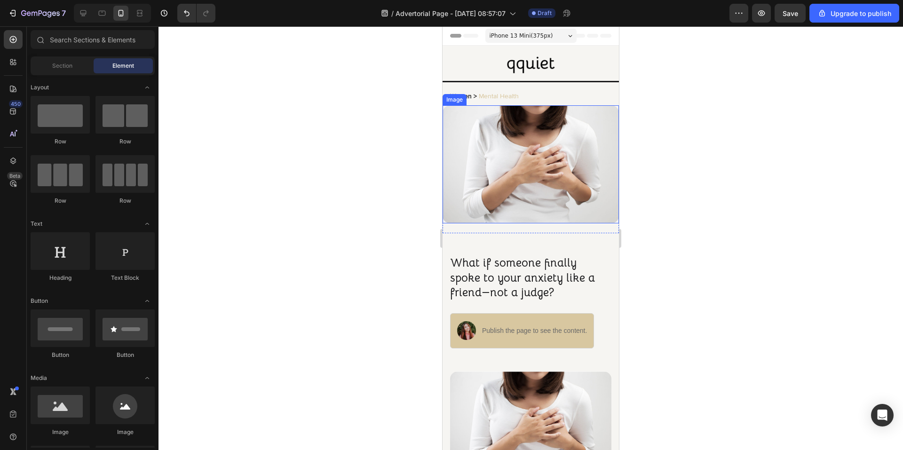
click at [364, 271] on div at bounding box center [531, 238] width 745 height 424
click at [504, 134] on img at bounding box center [531, 164] width 176 height 118
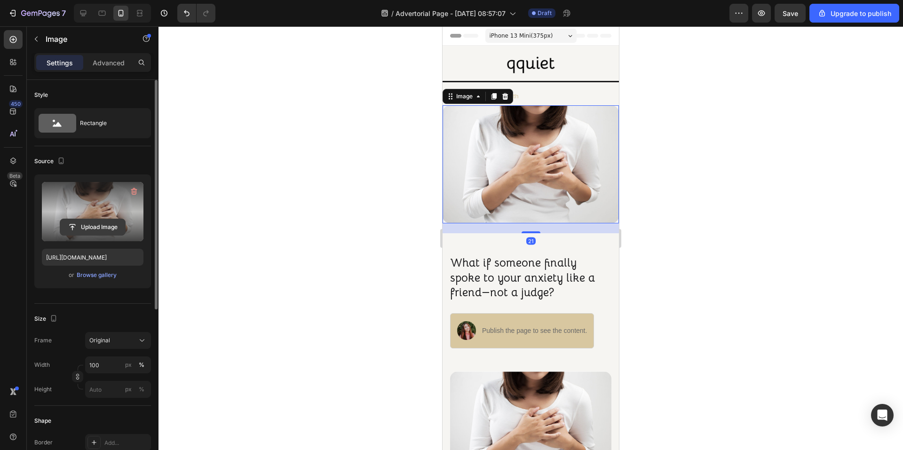
click at [98, 222] on input "file" at bounding box center [92, 227] width 65 height 16
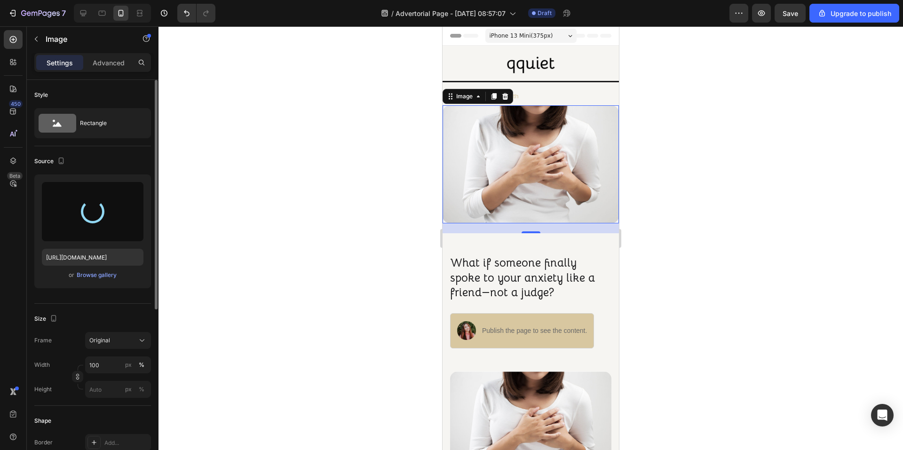
type input "[URL][DOMAIN_NAME]"
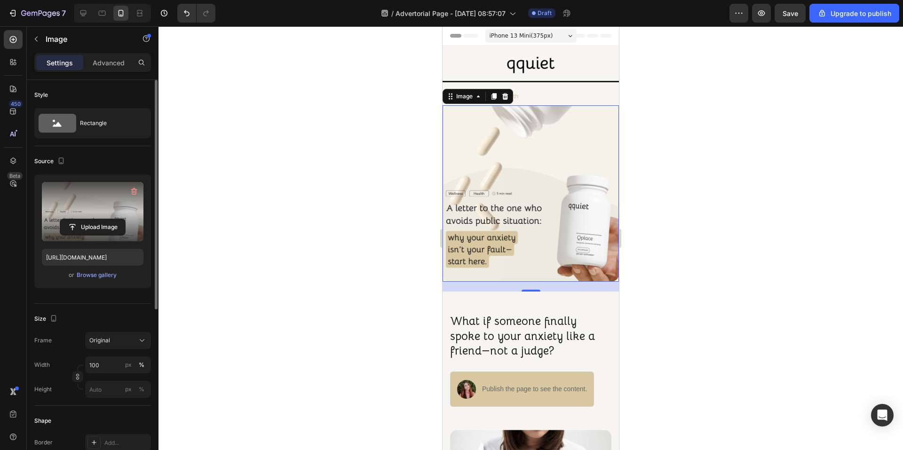
click at [414, 228] on div at bounding box center [531, 238] width 745 height 424
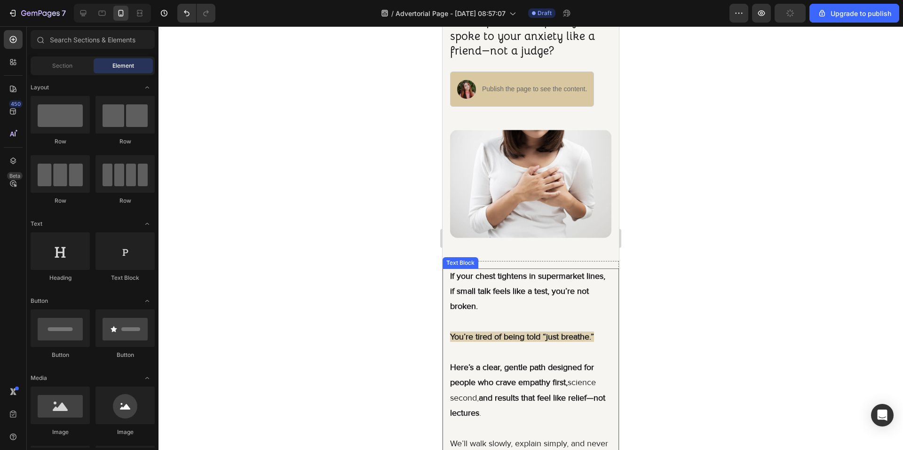
scroll to position [376, 0]
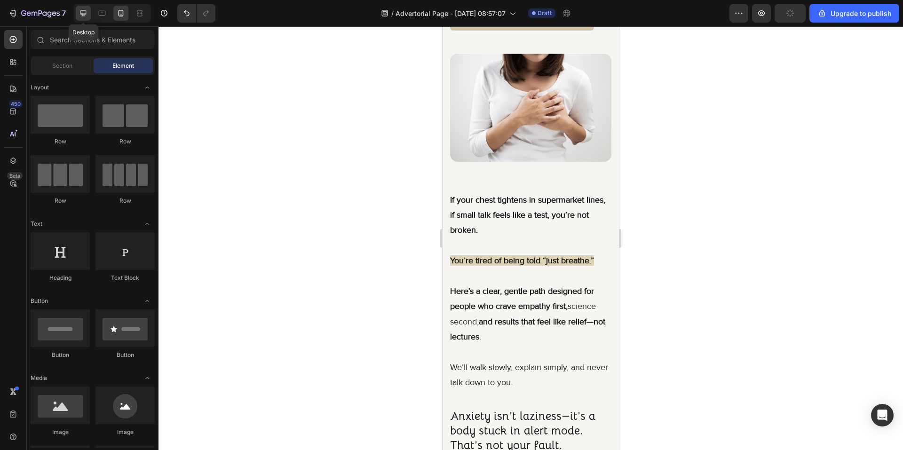
click at [84, 18] on div at bounding box center [83, 13] width 15 height 15
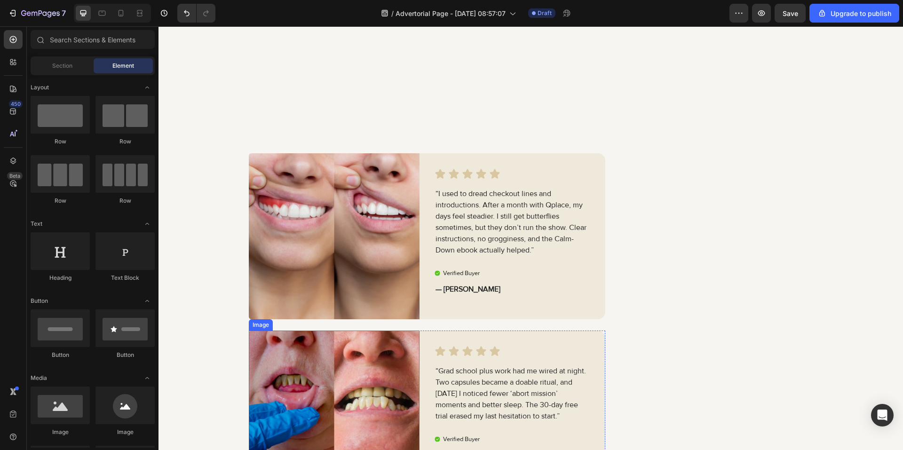
scroll to position [1656, 0]
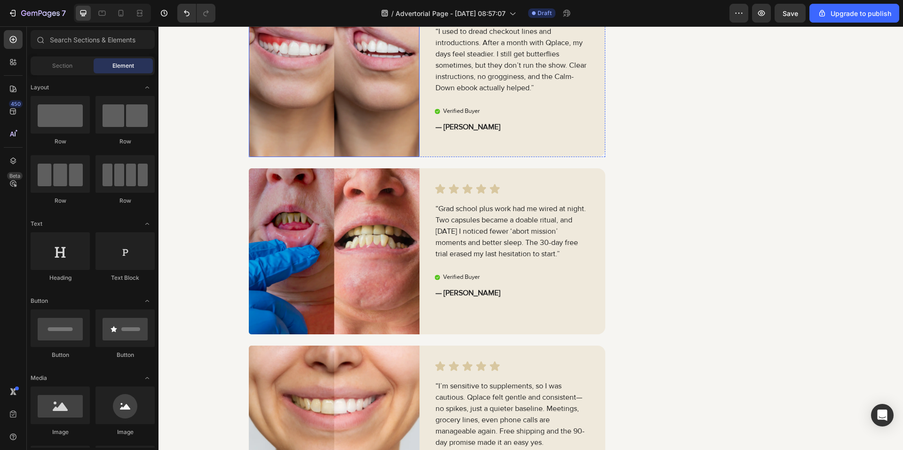
click at [353, 157] on img at bounding box center [334, 74] width 171 height 166
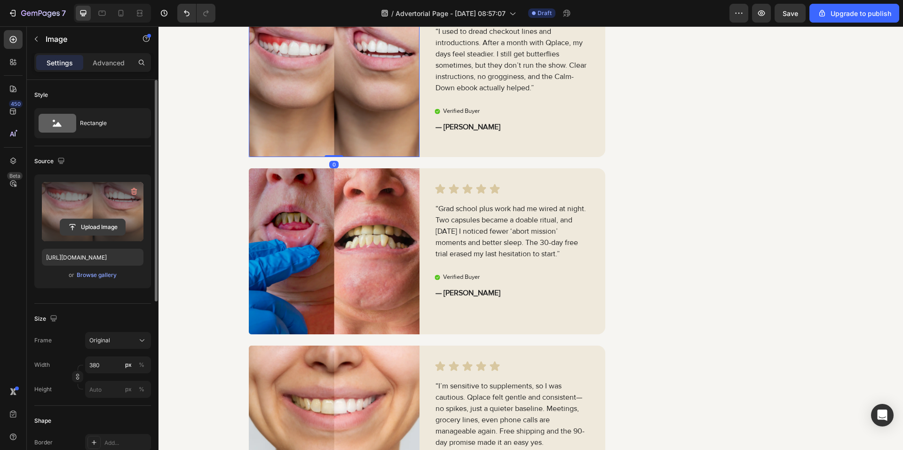
click at [74, 224] on input "file" at bounding box center [92, 227] width 65 height 16
click at [103, 230] on input "file" at bounding box center [92, 227] width 65 height 16
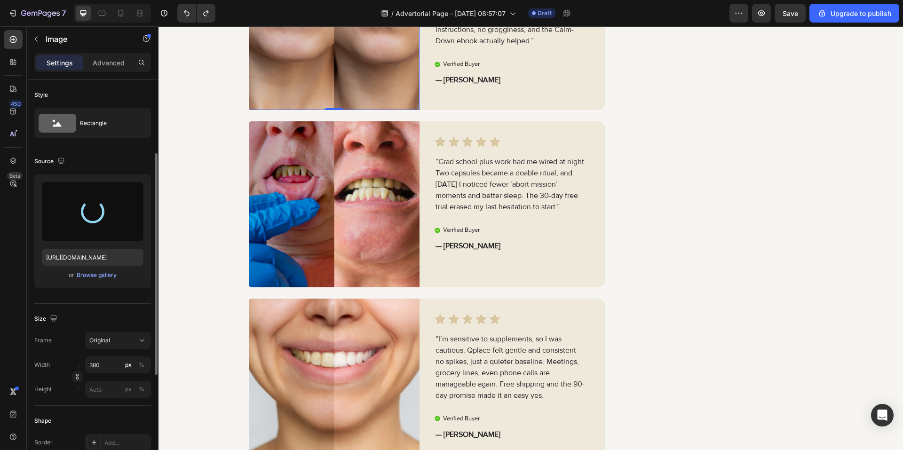
scroll to position [94, 0]
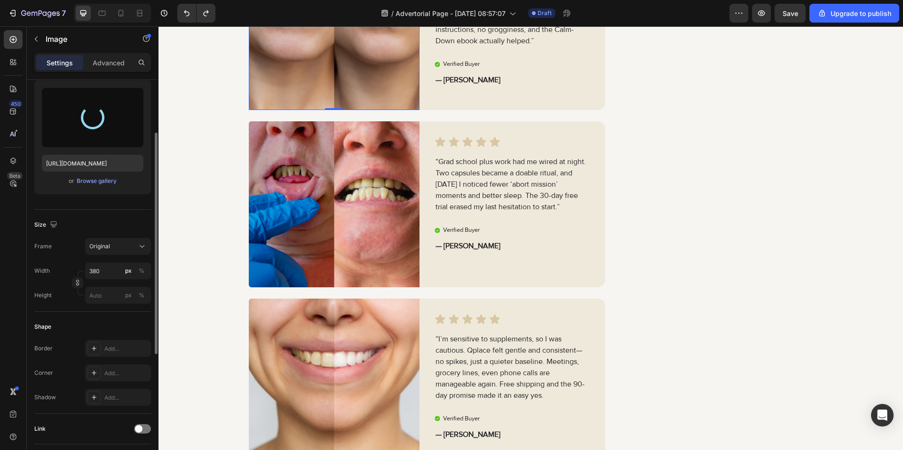
type input "[URL][DOMAIN_NAME]"
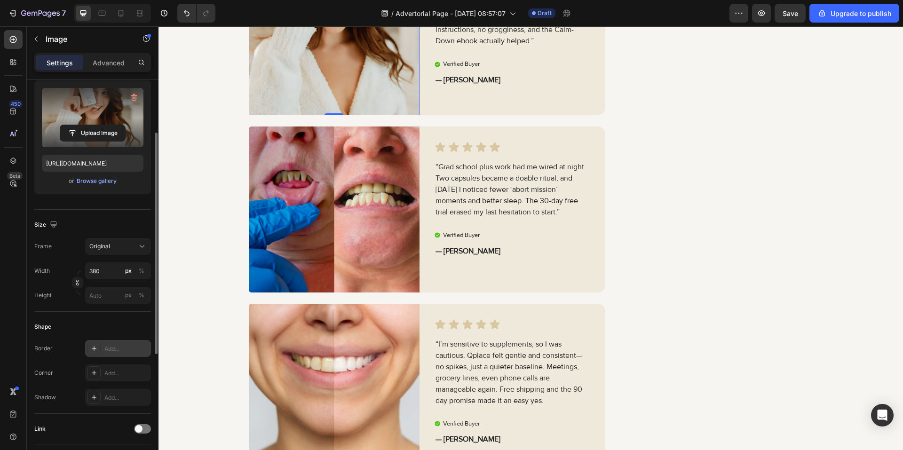
click at [113, 352] on div "Add..." at bounding box center [126, 349] width 44 height 8
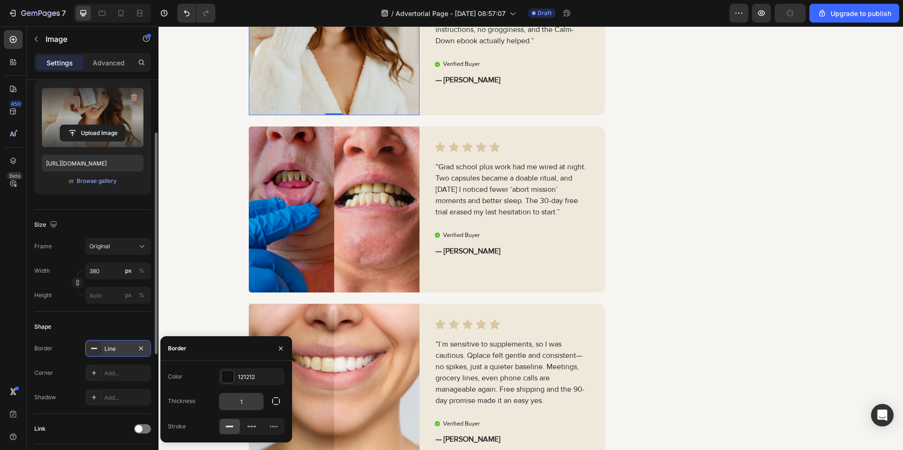
click at [241, 408] on input "1" at bounding box center [241, 401] width 44 height 17
click at [146, 349] on button "button" at bounding box center [141, 348] width 11 height 11
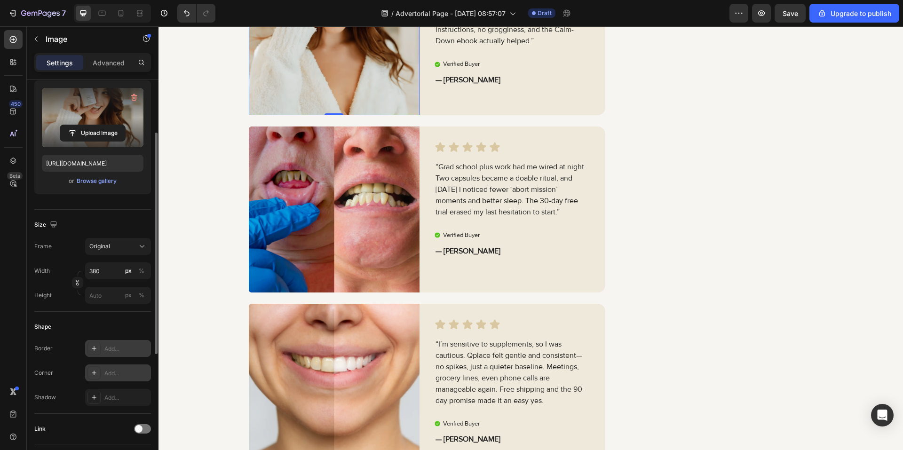
click at [127, 381] on div "Add..." at bounding box center [118, 373] width 66 height 17
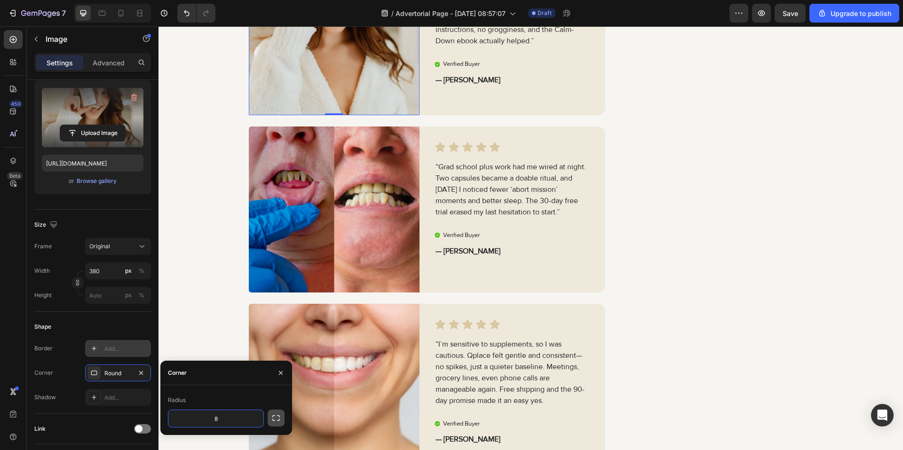
click at [274, 421] on icon "button" at bounding box center [276, 419] width 8 height 6
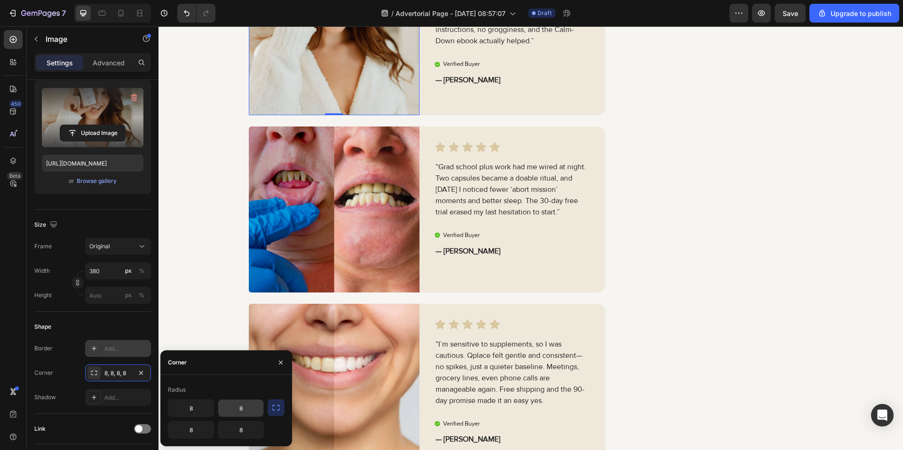
click at [247, 411] on input "8" at bounding box center [240, 408] width 45 height 17
click at [244, 425] on input "8" at bounding box center [240, 430] width 45 height 17
click at [193, 409] on input "8" at bounding box center [190, 408] width 45 height 17
type input "16"
click at [200, 434] on input "8" at bounding box center [190, 430] width 45 height 17
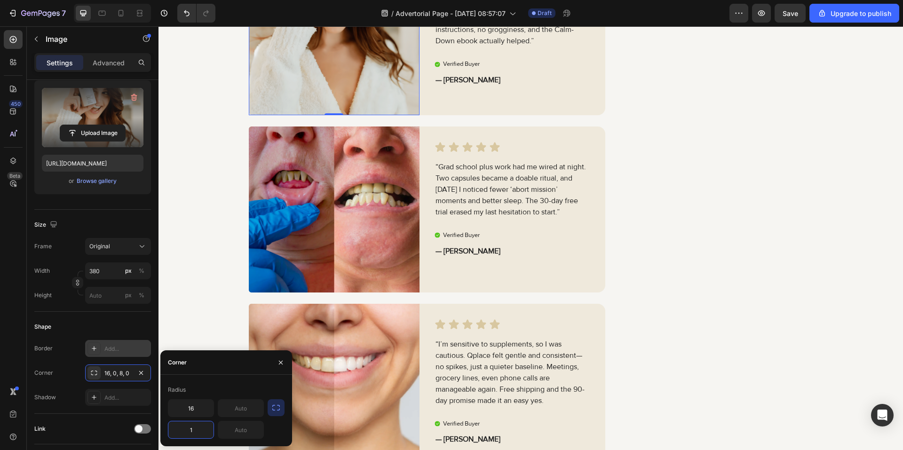
type input "16"
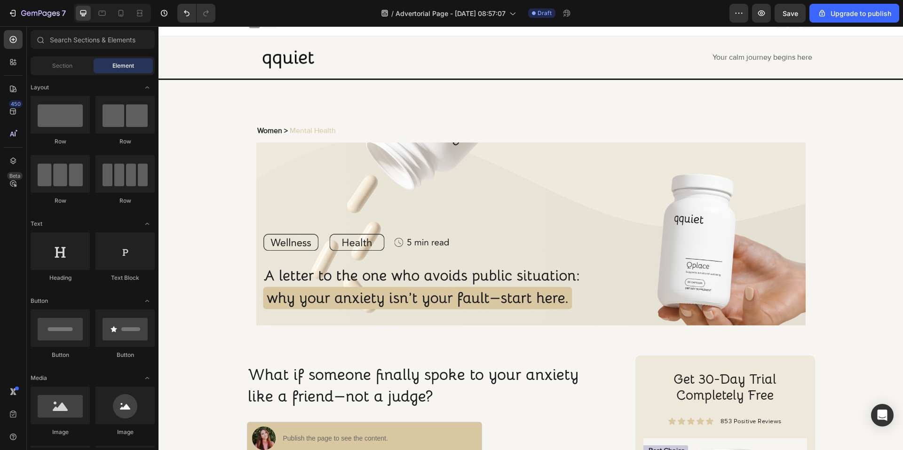
scroll to position [0, 0]
